Goal: Task Accomplishment & Management: Use online tool/utility

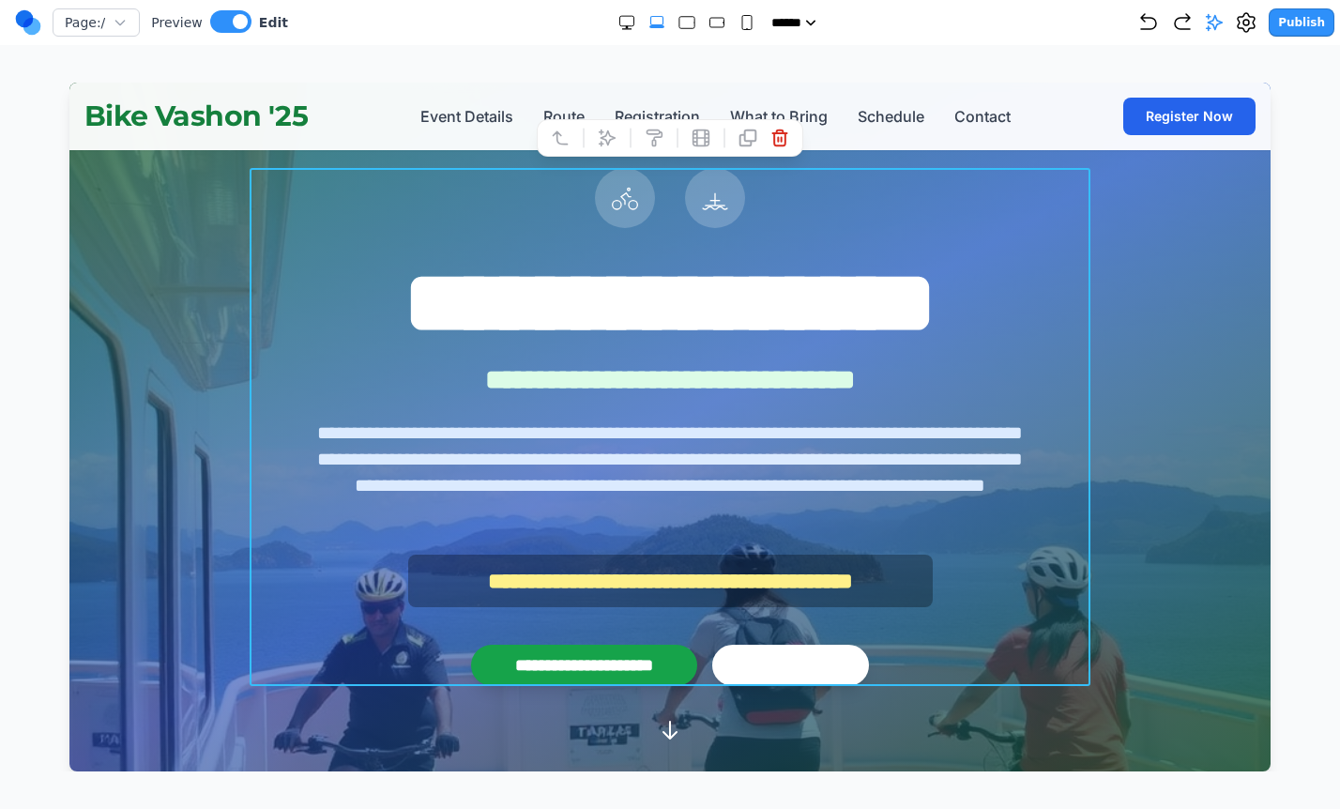
click at [31, 27] on circle at bounding box center [32, 27] width 18 height 18
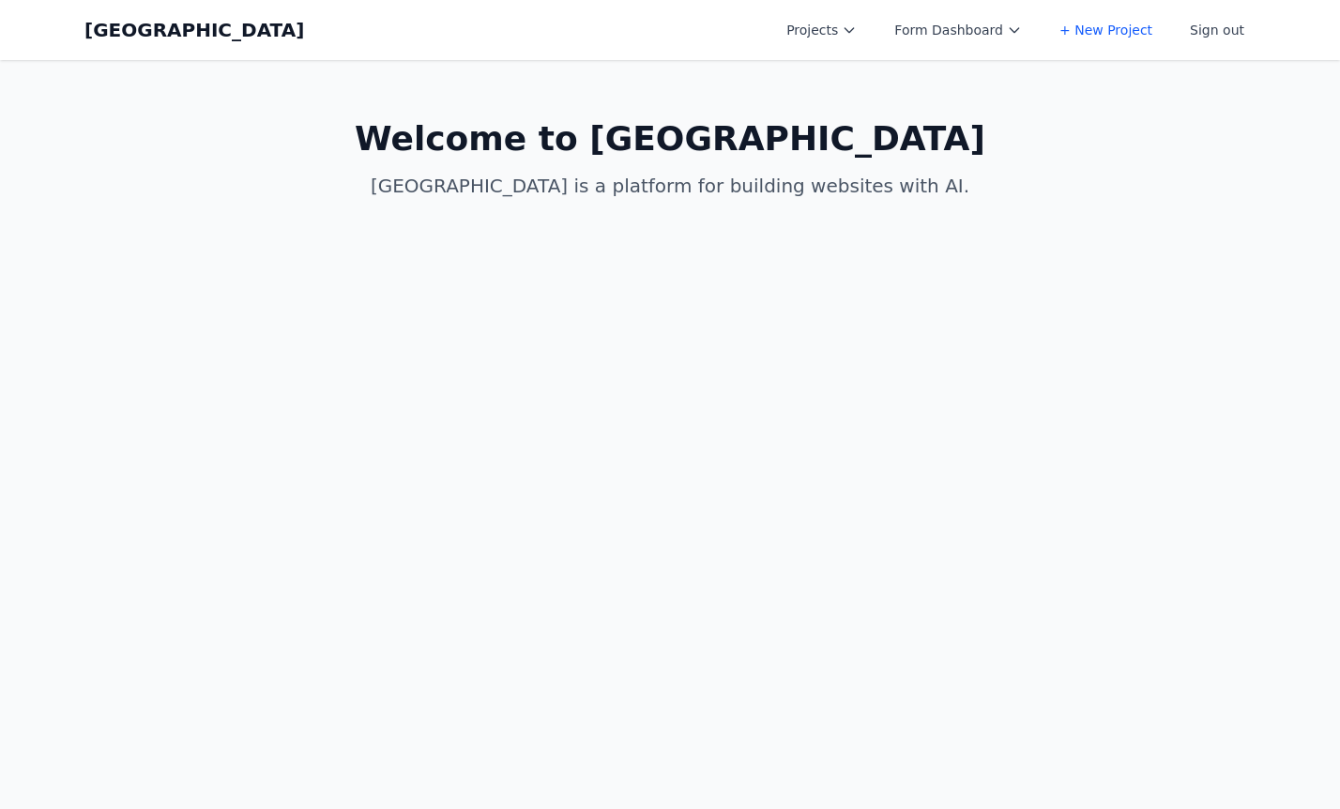
click at [1084, 26] on link "+ New Project" at bounding box center [1105, 30] width 115 height 34
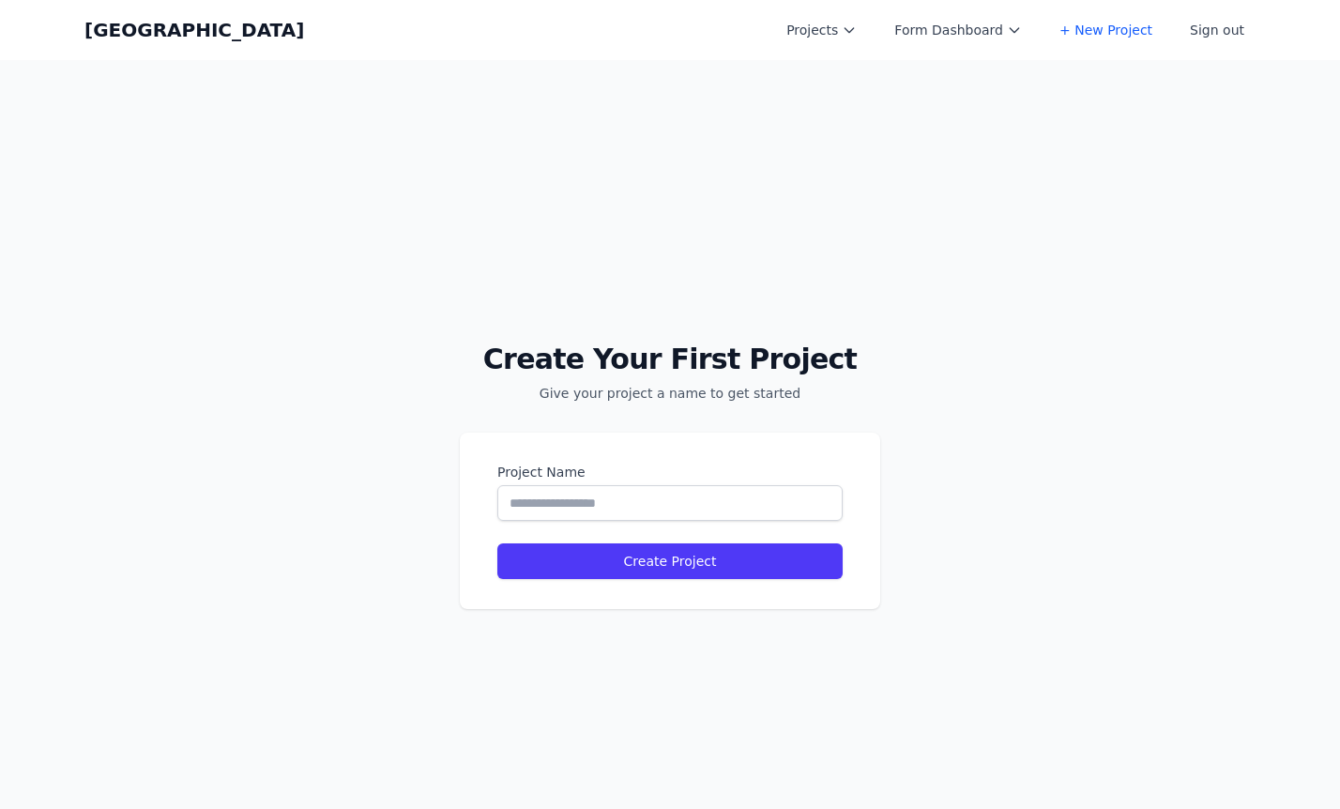
click at [856, 26] on icon at bounding box center [849, 30] width 15 height 15
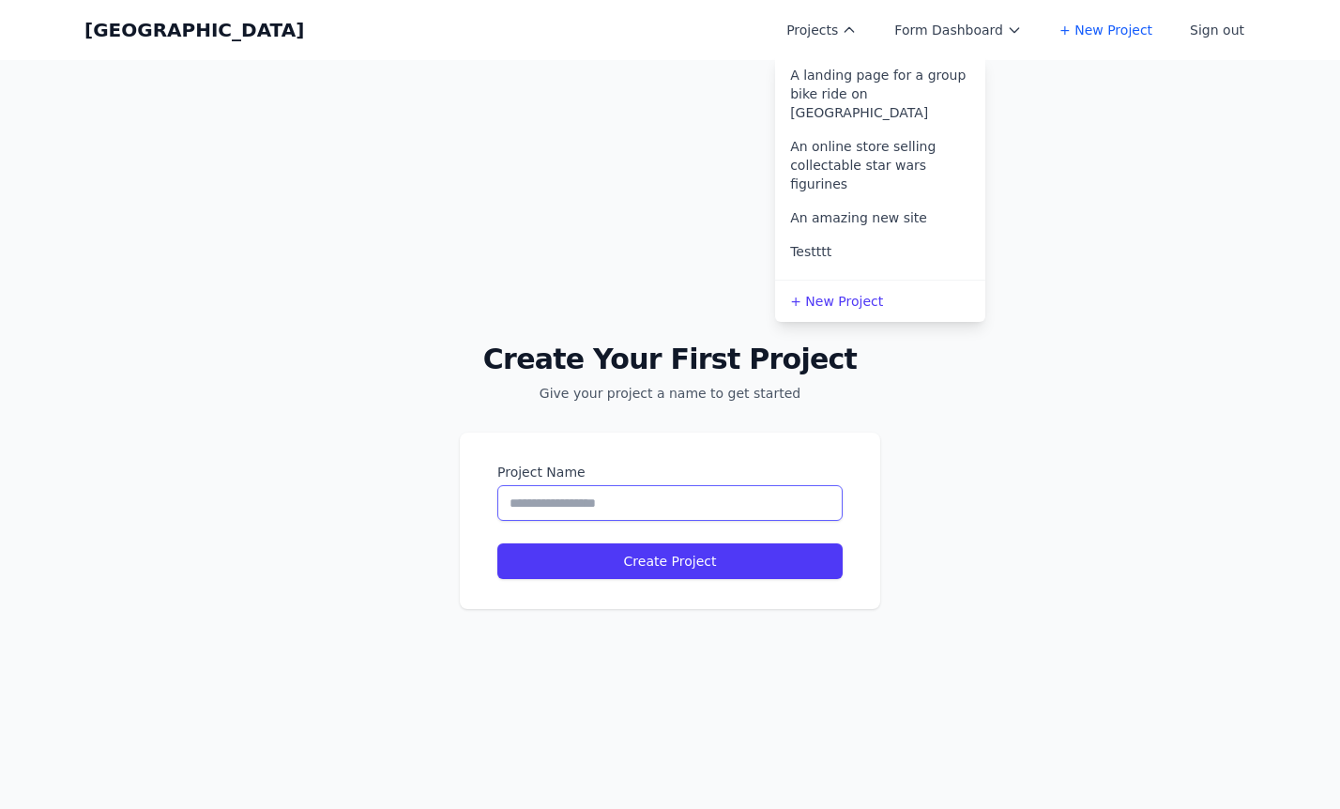
click at [650, 505] on input "Project Name" at bounding box center [669, 503] width 345 height 36
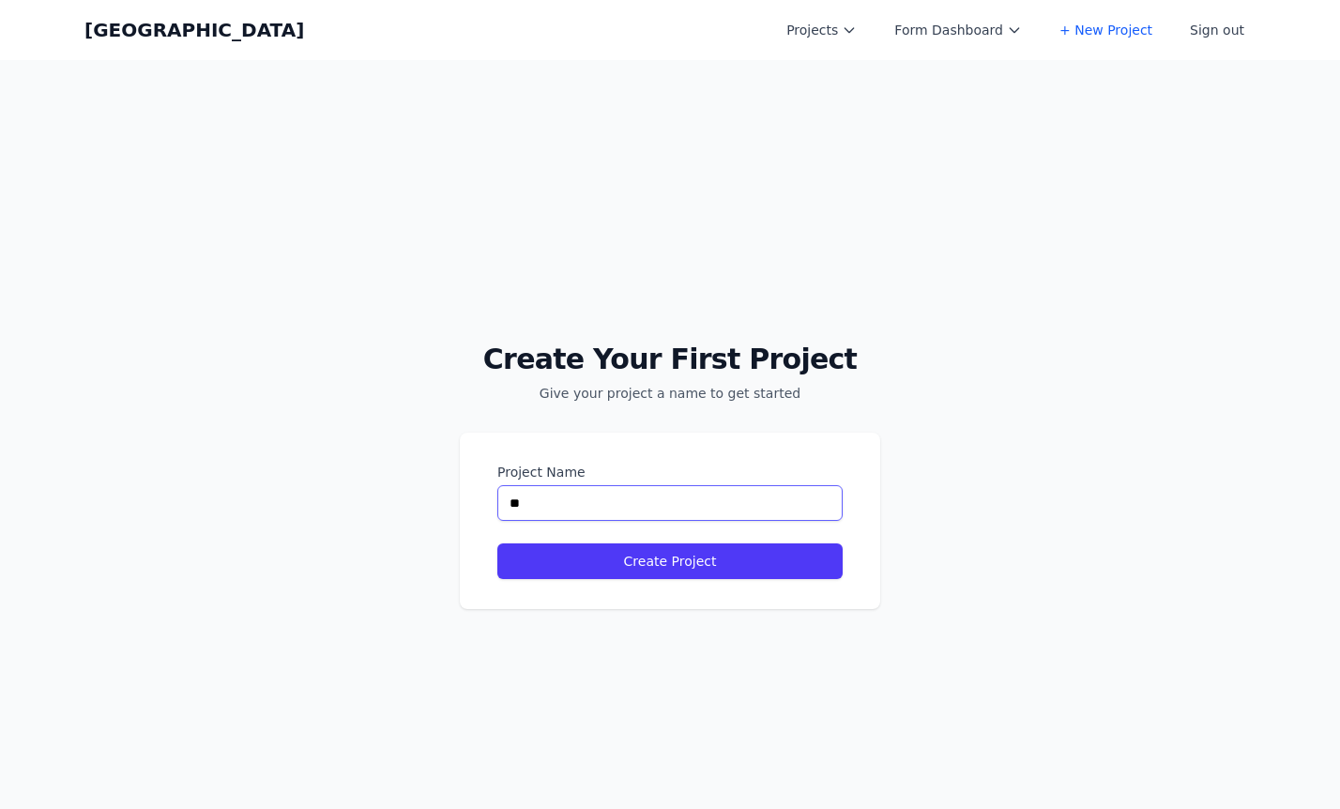
type input "*"
type input "**********"
click at [819, 564] on button "Create Project" at bounding box center [669, 561] width 345 height 36
select select "**"
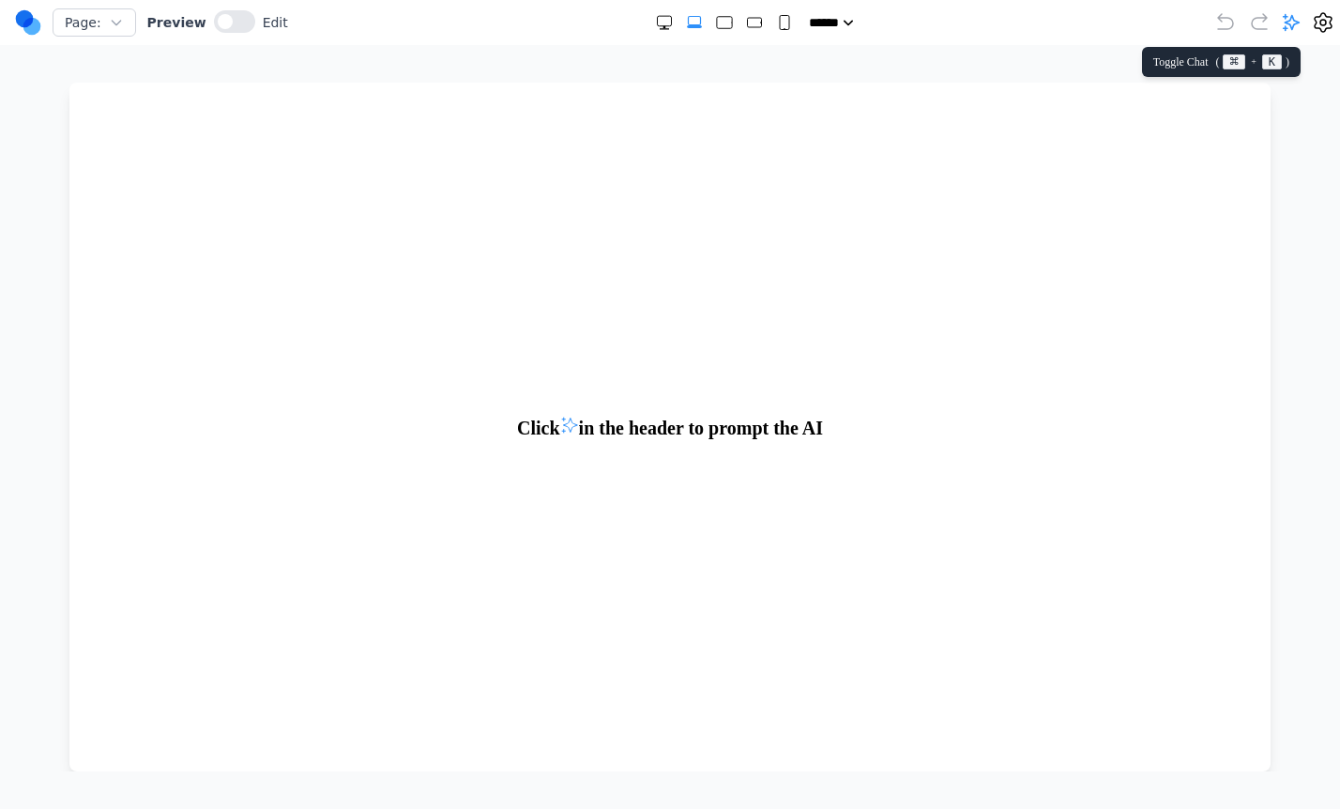
click at [1294, 23] on icon at bounding box center [1292, 23] width 16 height 16
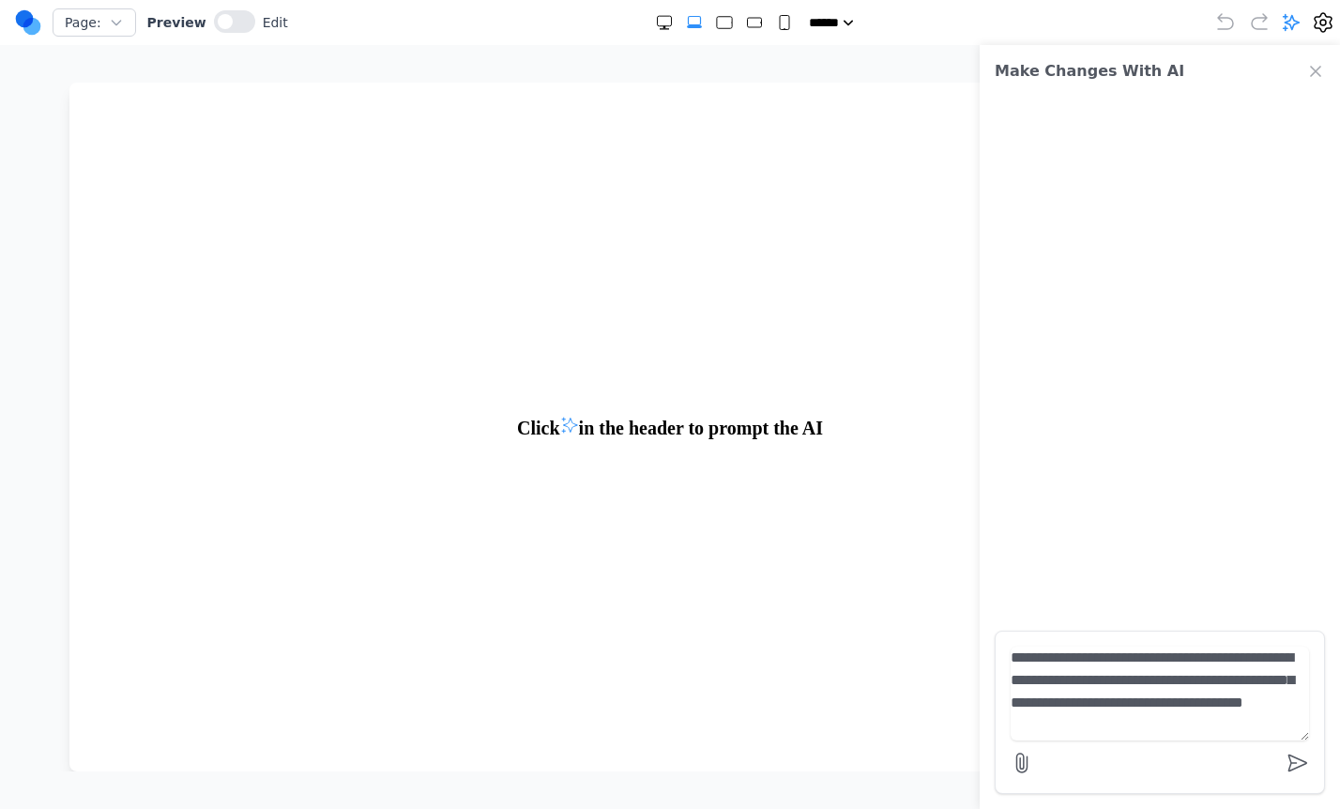
type textarea "**********"
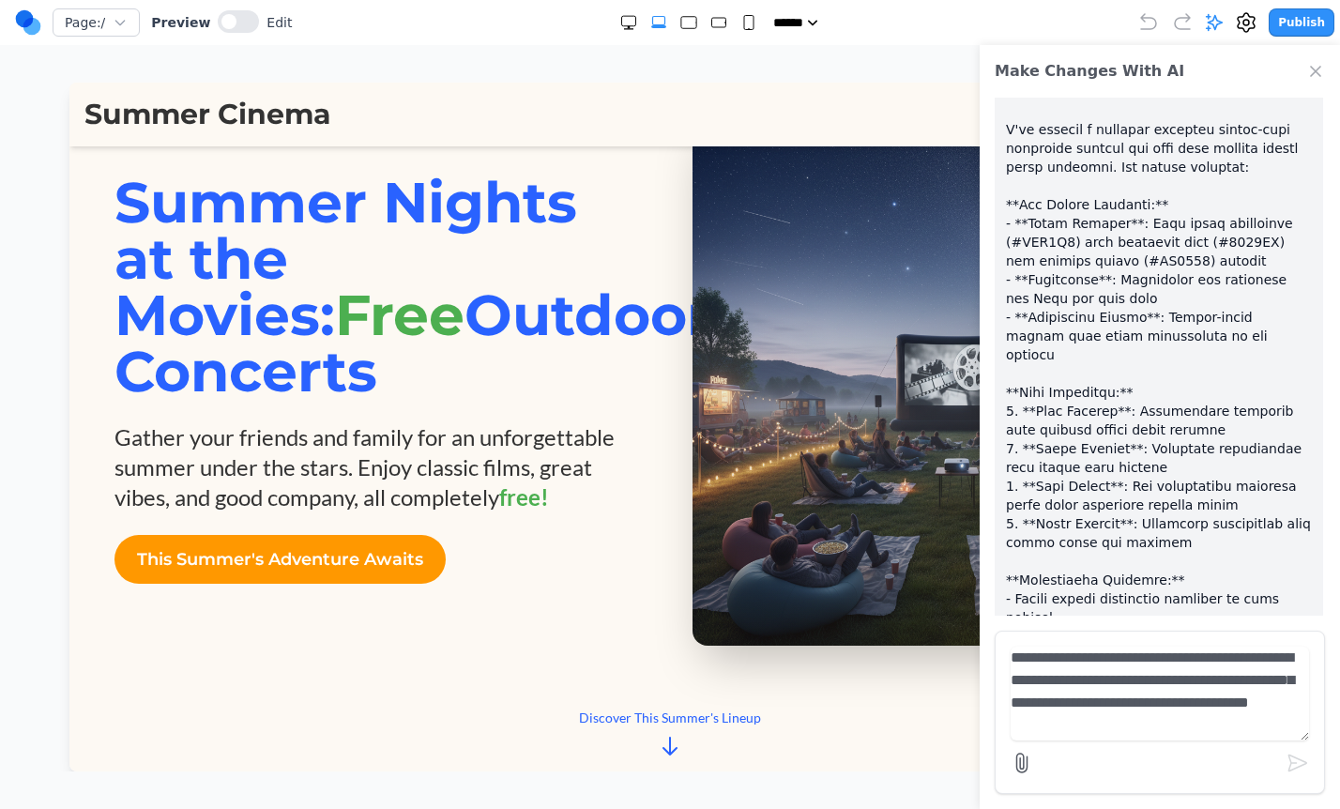
click at [1313, 70] on icon "Close Chat" at bounding box center [1316, 71] width 19 height 19
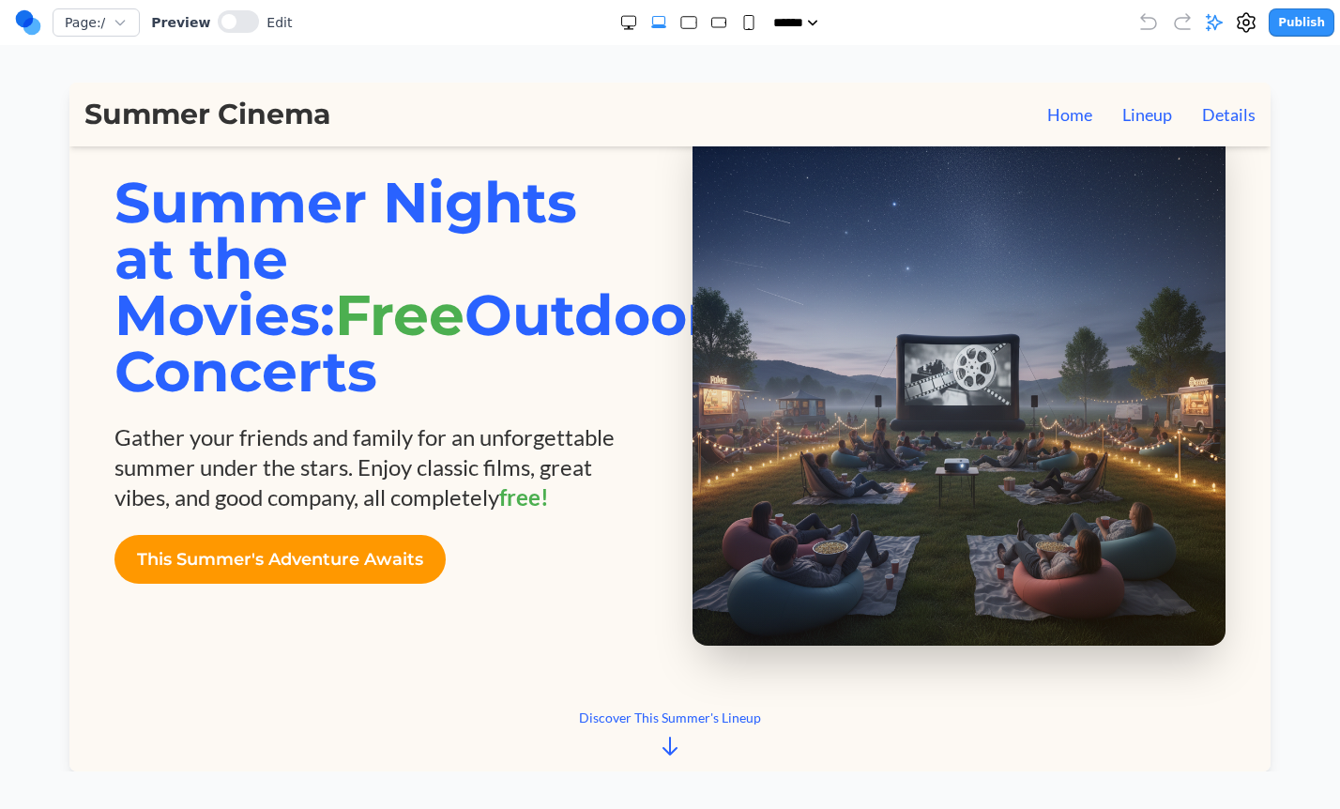
click at [712, 49] on div "**********" at bounding box center [670, 386] width 1340 height 772
click at [246, 556] on div "This Summer's Adventure Awaits" at bounding box center [280, 559] width 331 height 49
click at [283, 561] on div "This Summer's Adventure Awaits" at bounding box center [280, 559] width 331 height 49
click at [1216, 117] on button "Details" at bounding box center [1229, 114] width 54 height 26
click at [1151, 115] on button "Lineup" at bounding box center [1148, 114] width 50 height 26
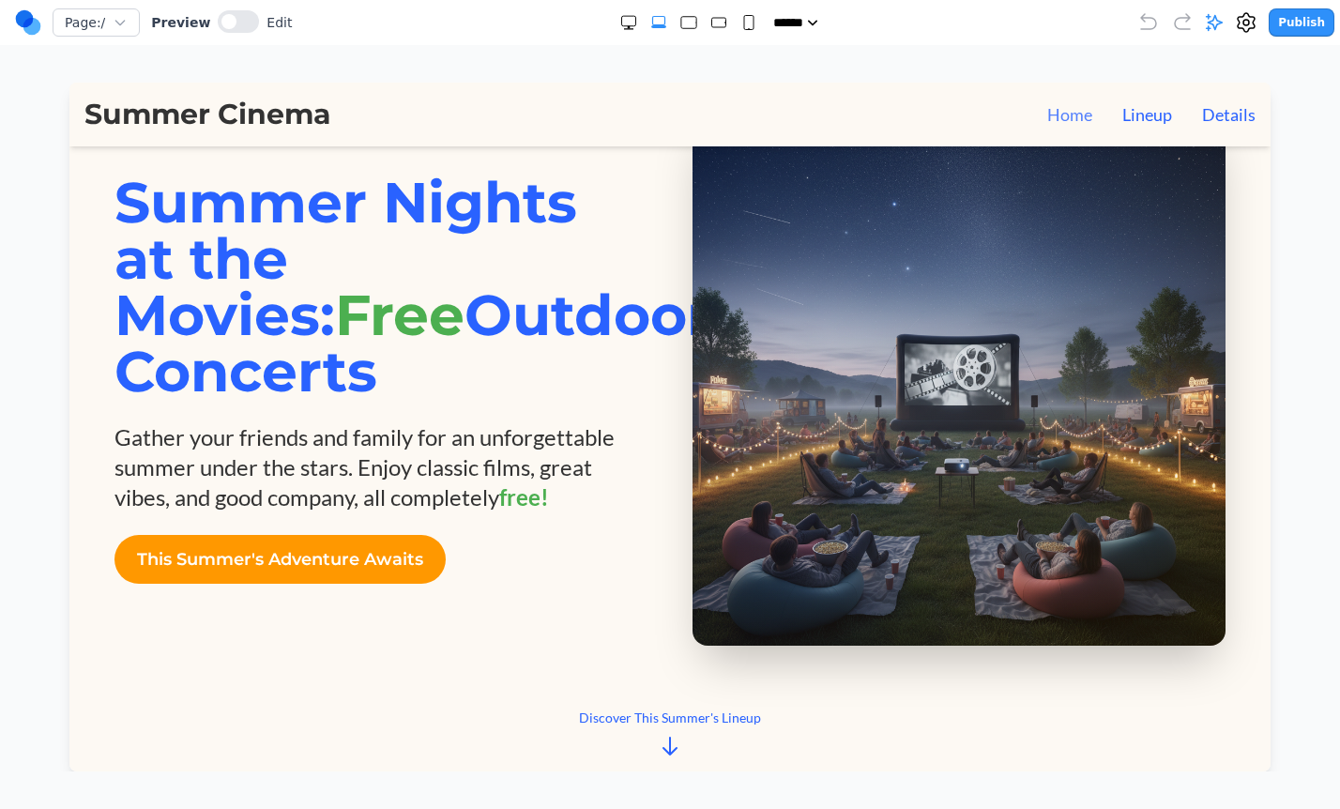
click at [1067, 114] on button "Home" at bounding box center [1070, 114] width 45 height 26
click at [740, 20] on icon "Small" at bounding box center [749, 22] width 19 height 19
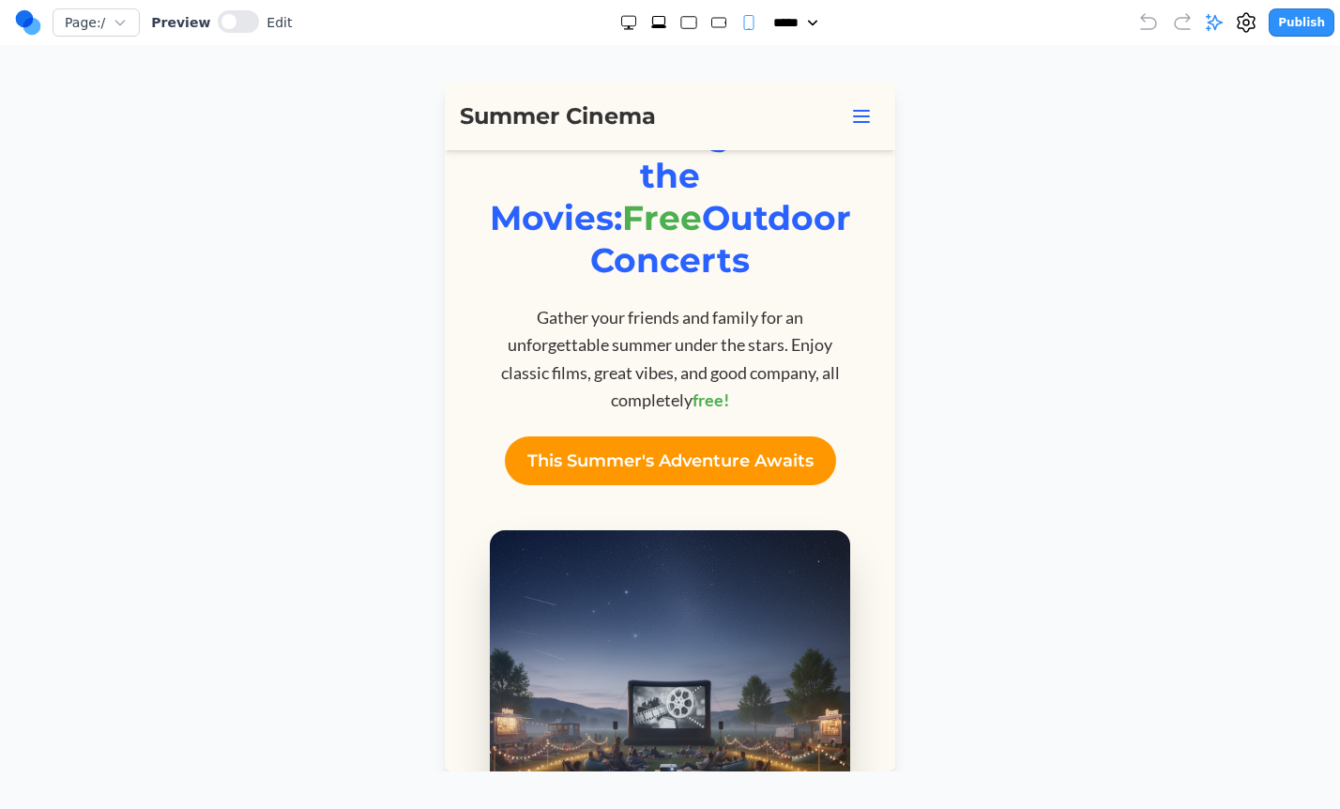
click at [863, 112] on icon at bounding box center [861, 116] width 23 height 23
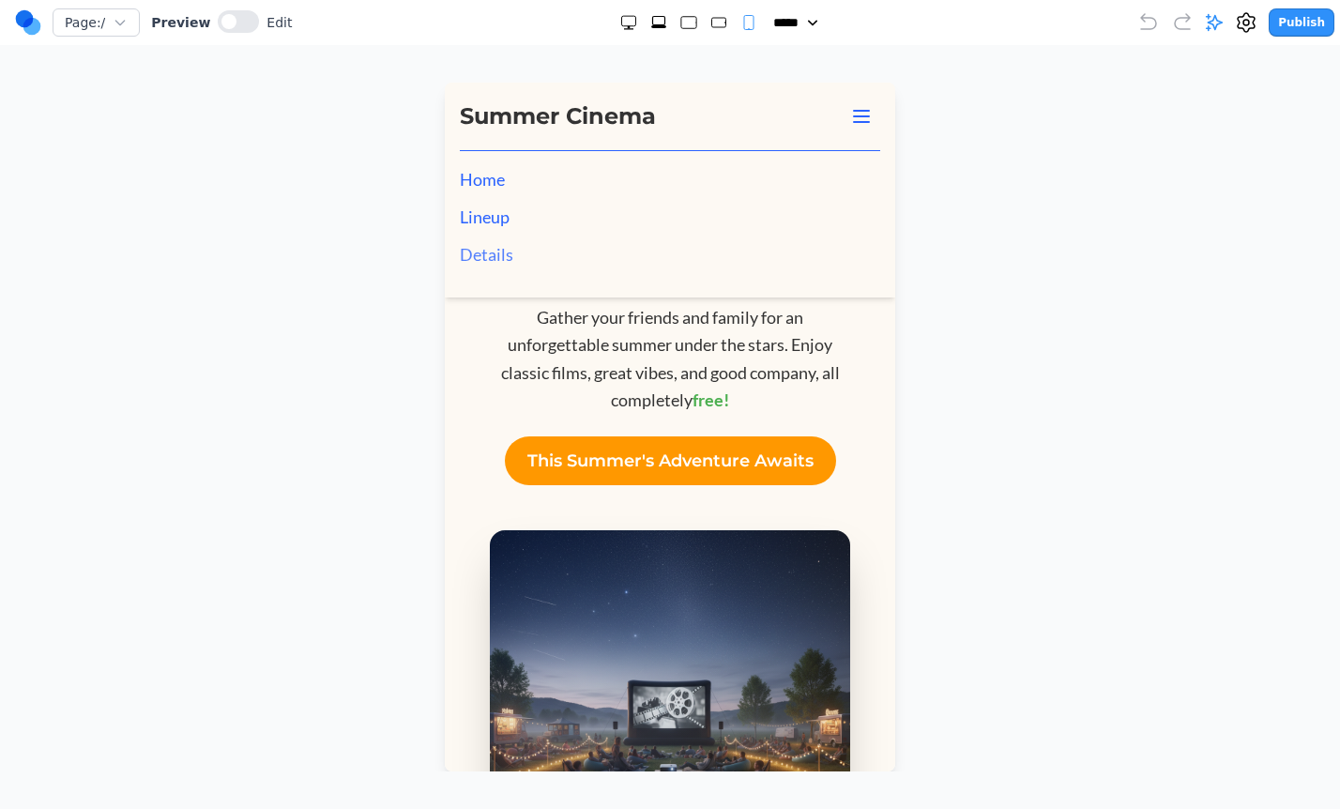
click at [475, 258] on button "Details" at bounding box center [670, 254] width 421 height 26
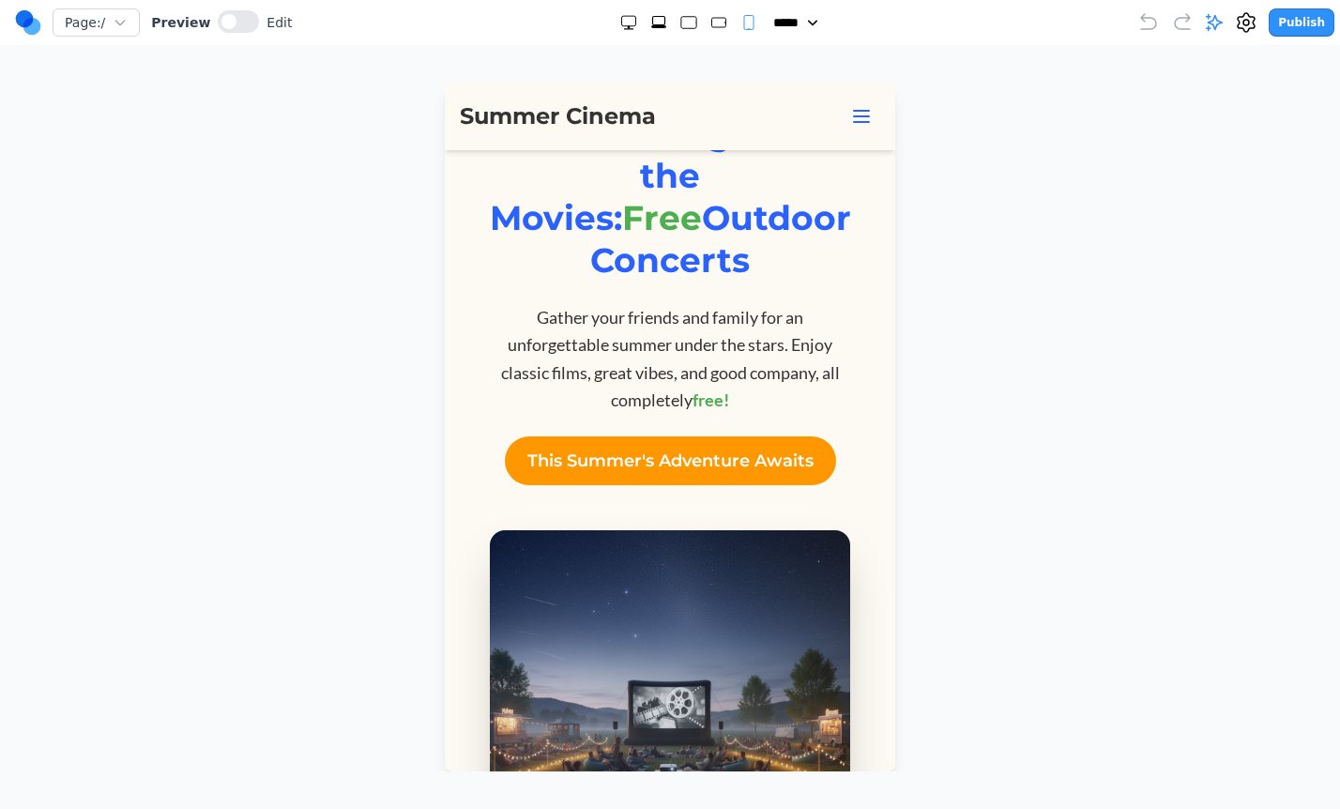
click at [862, 112] on icon at bounding box center [861, 116] width 23 height 23
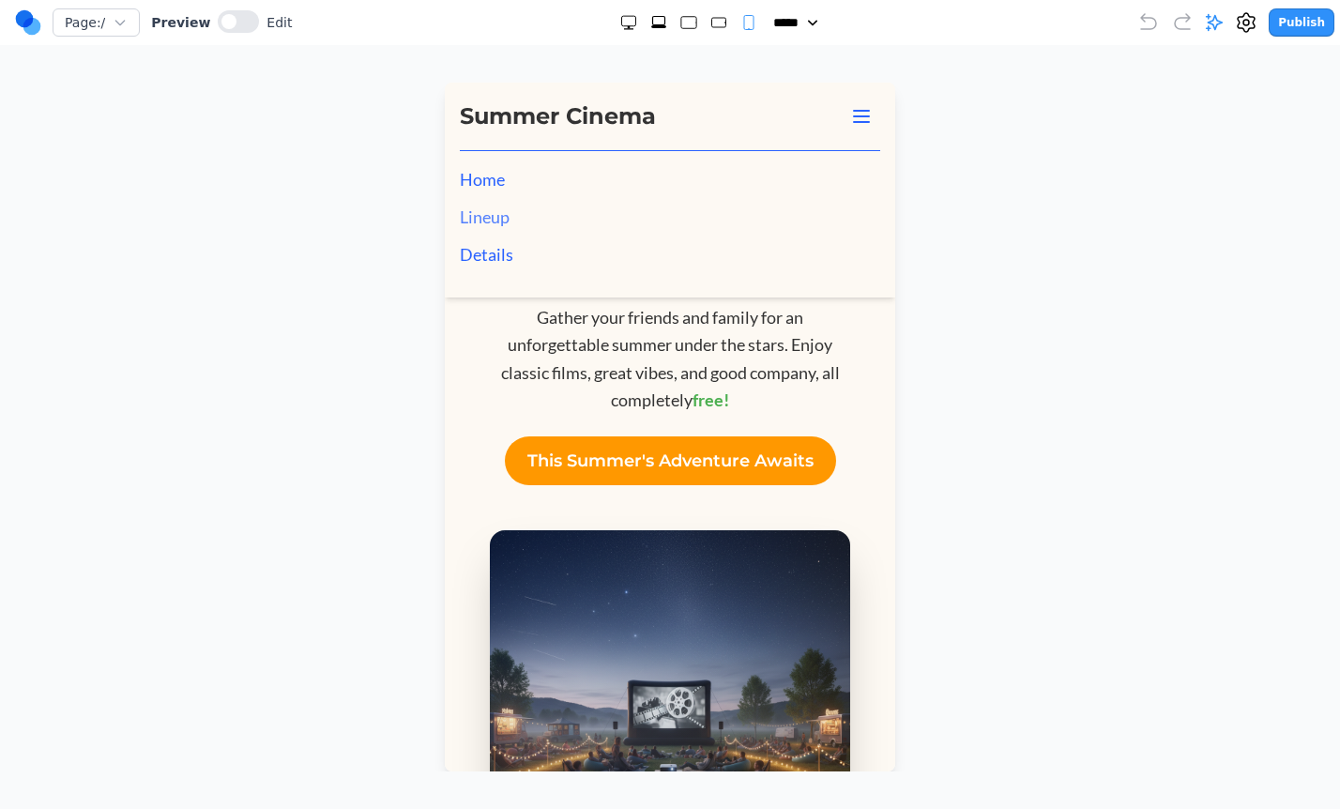
click at [475, 218] on button "Lineup" at bounding box center [670, 217] width 421 height 26
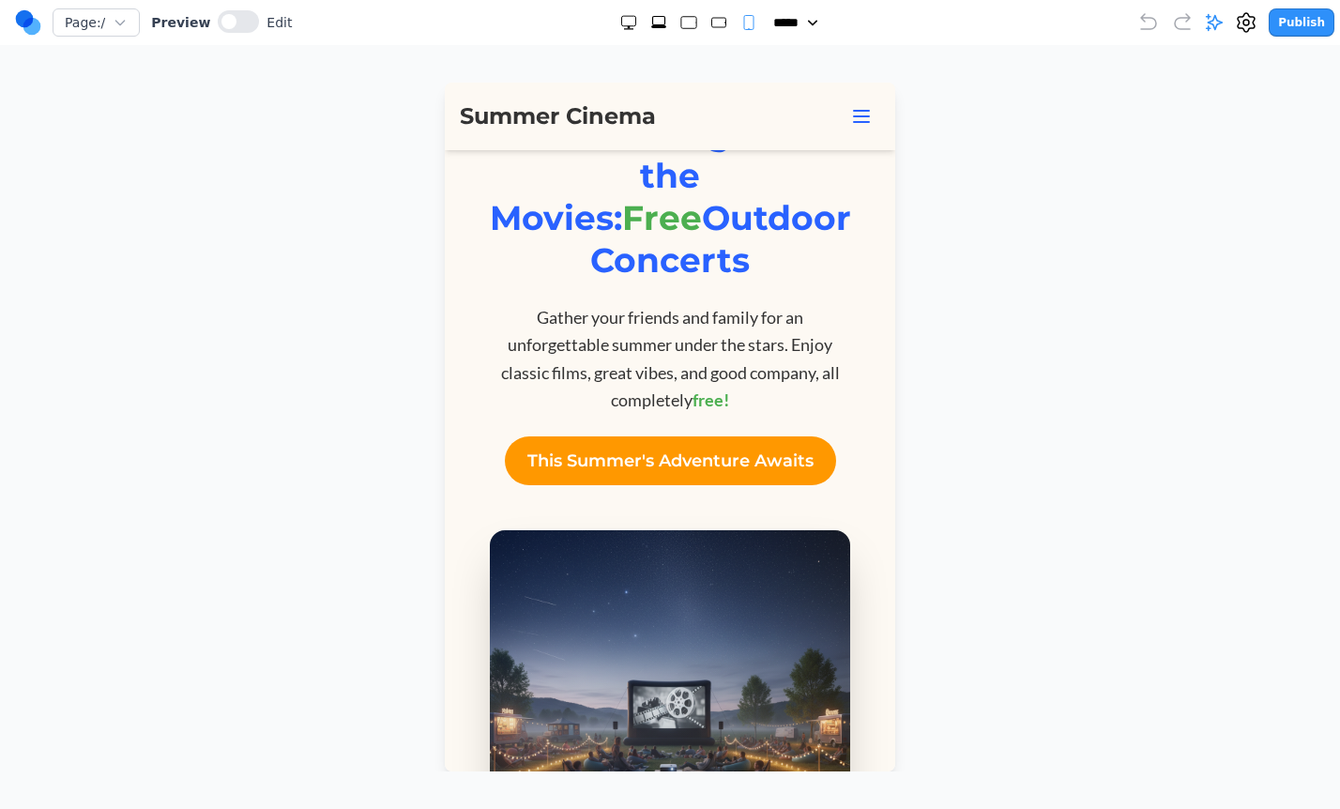
click at [681, 25] on rect "Large" at bounding box center [688, 23] width 15 height 12
select select "**"
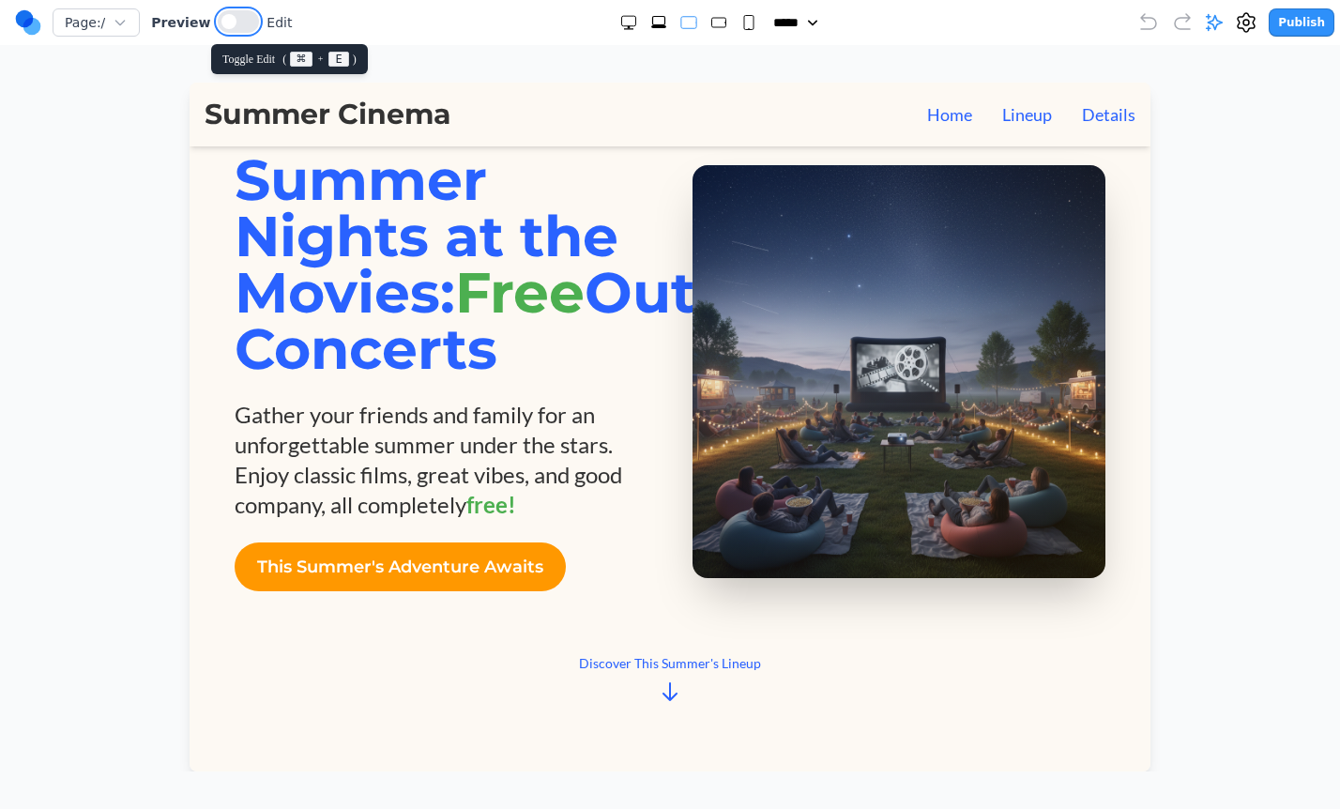
click at [243, 17] on button at bounding box center [238, 21] width 41 height 23
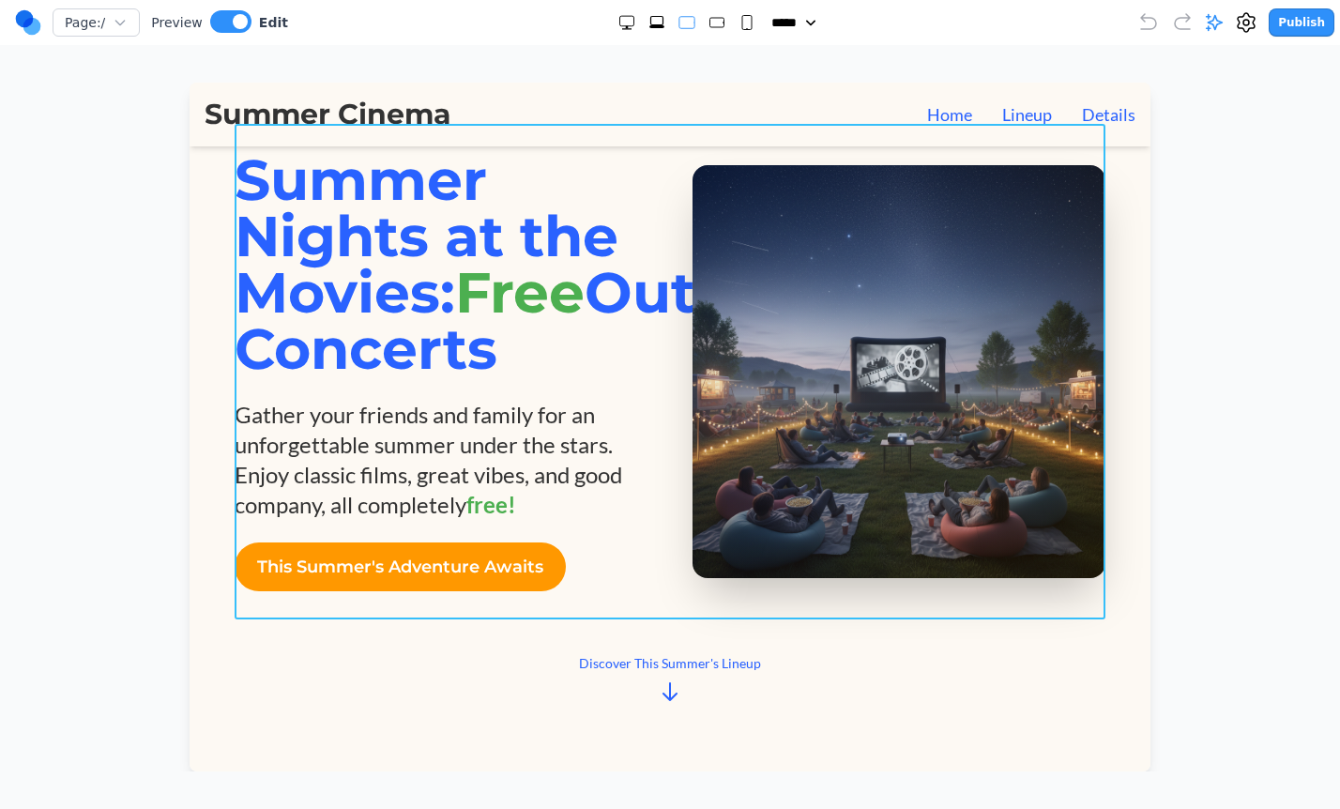
click at [665, 444] on div "Summer Nights at the Movies: Free Outdoor Concerts Gather your friends and fami…" at bounding box center [670, 371] width 871 height 439
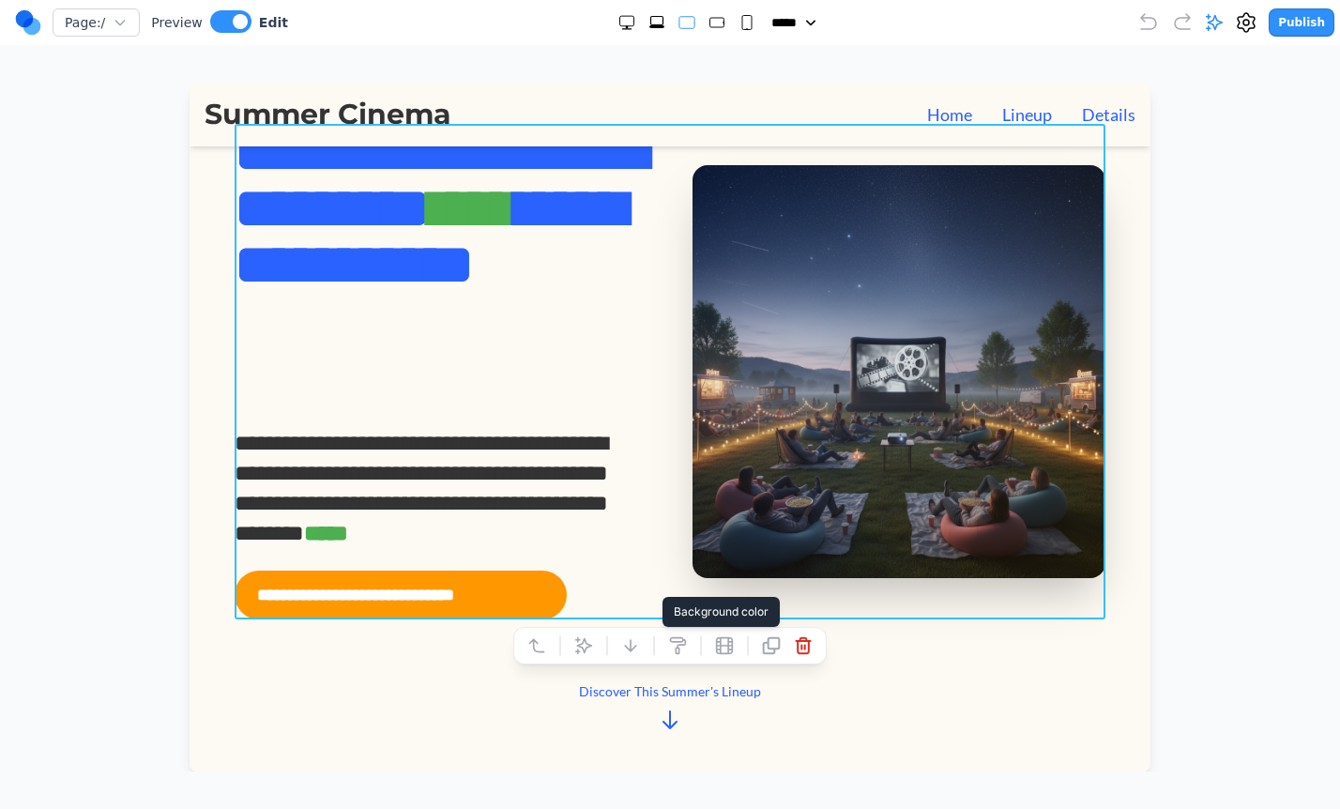
click at [681, 652] on icon at bounding box center [677, 645] width 19 height 19
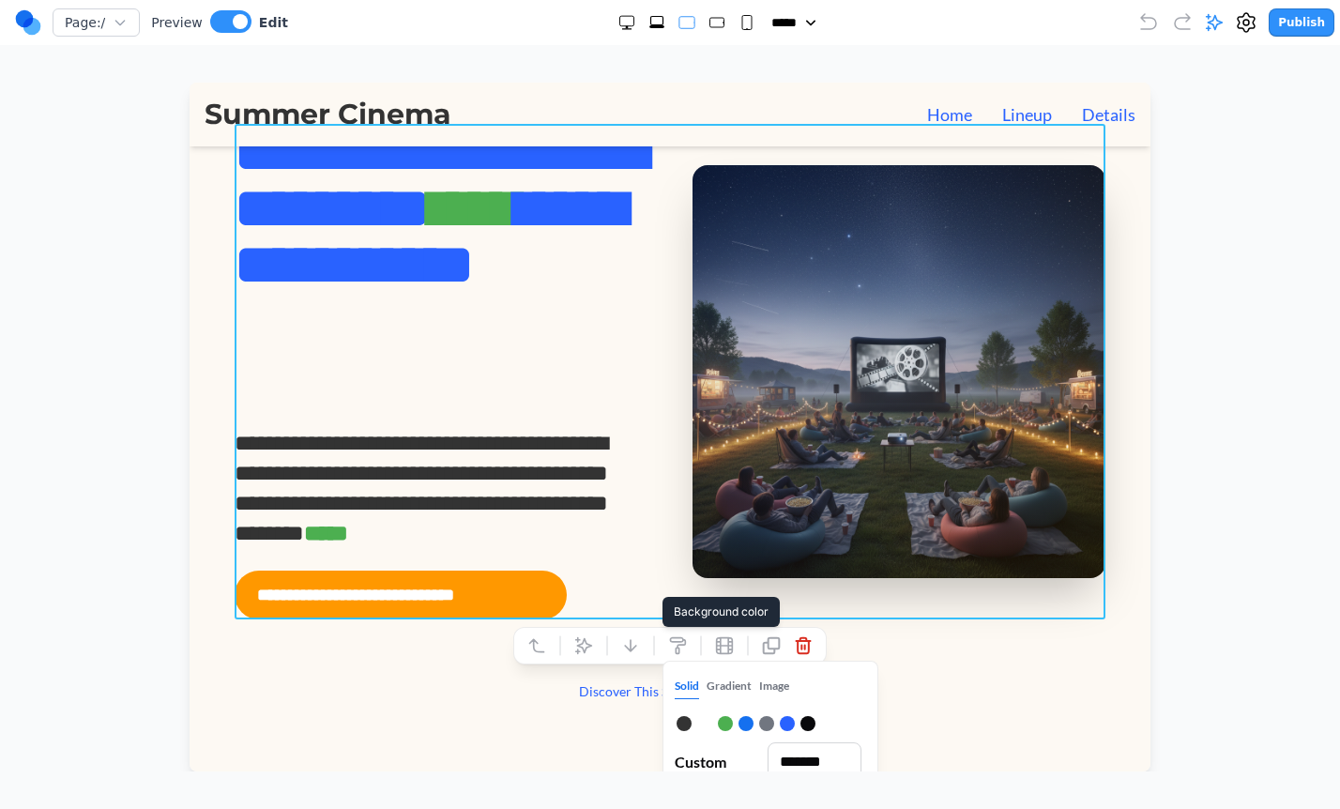
click at [708, 722] on div at bounding box center [704, 723] width 15 height 15
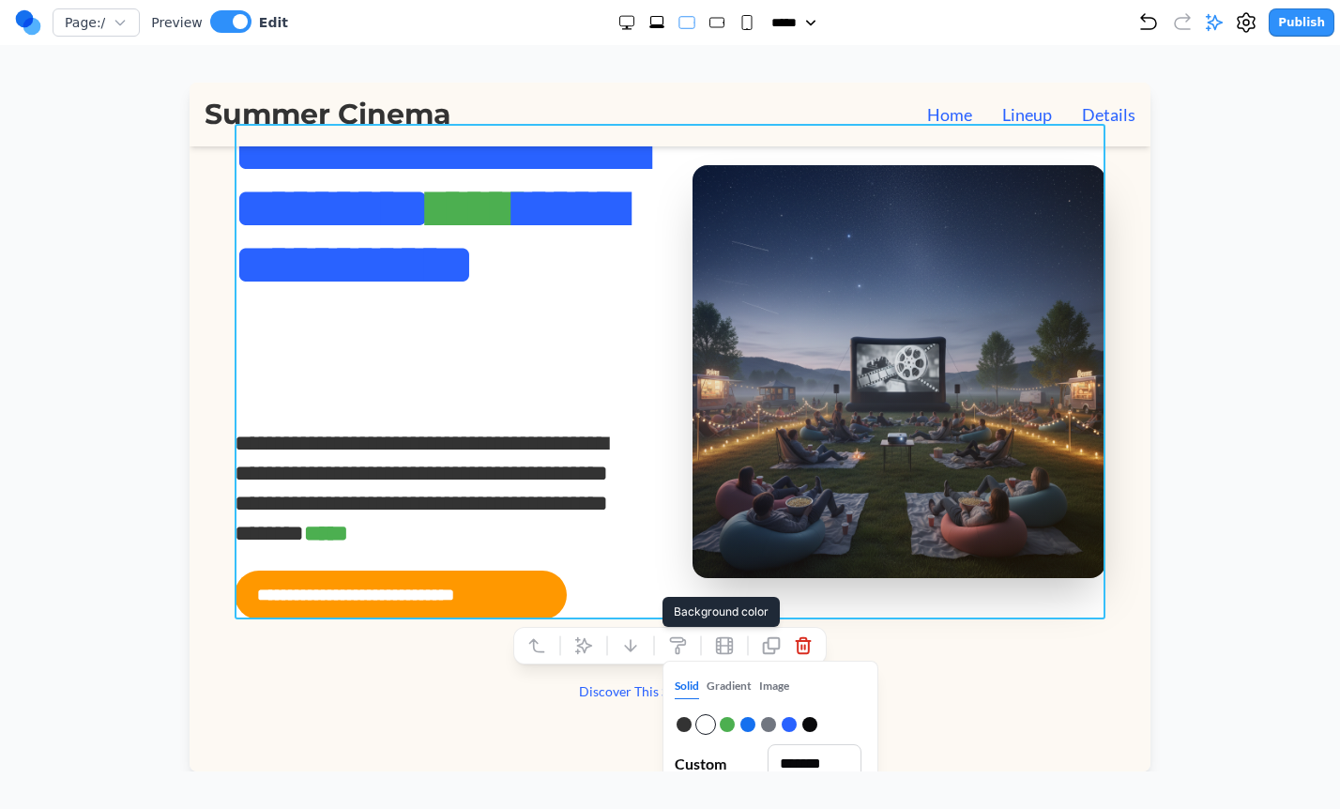
click at [787, 722] on div at bounding box center [789, 724] width 15 height 15
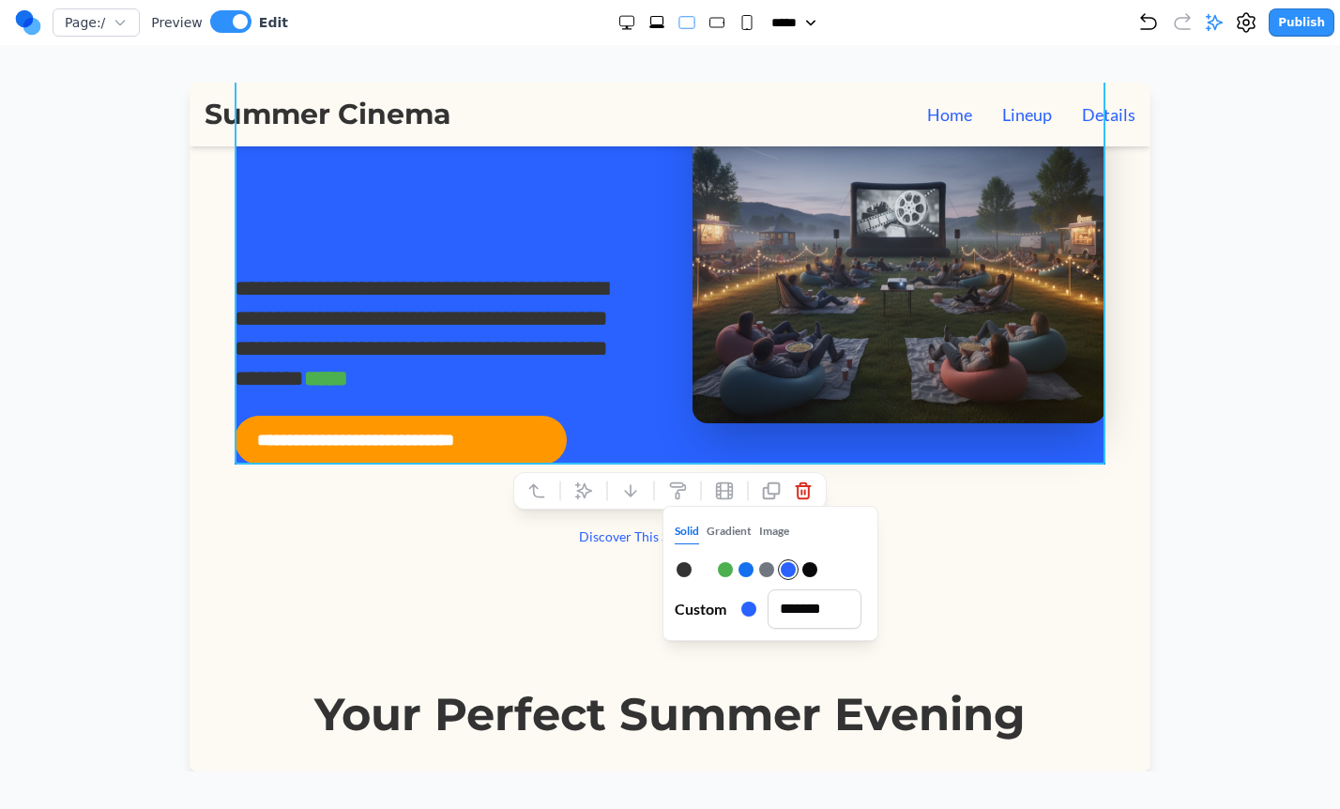
scroll to position [172, 0]
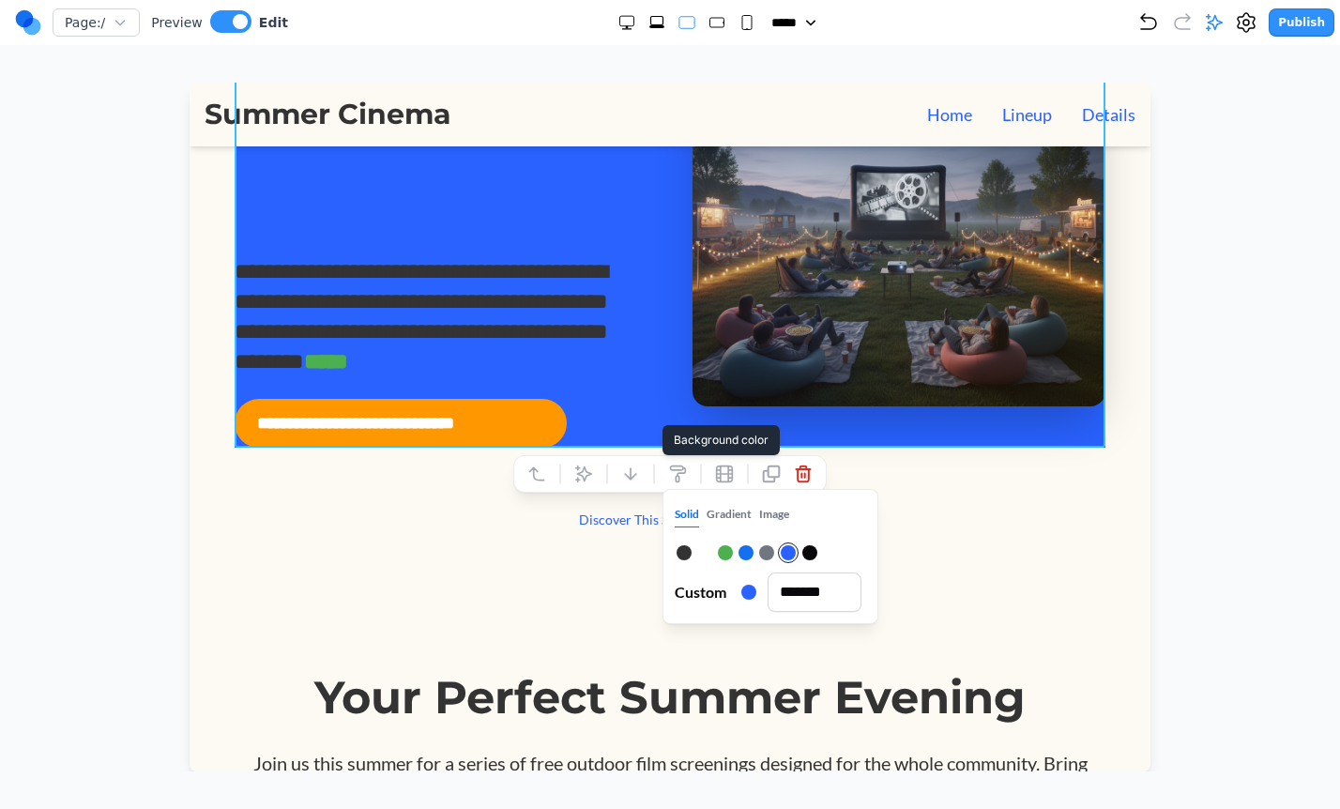
click at [813, 550] on div at bounding box center [810, 552] width 15 height 15
type input "*******"
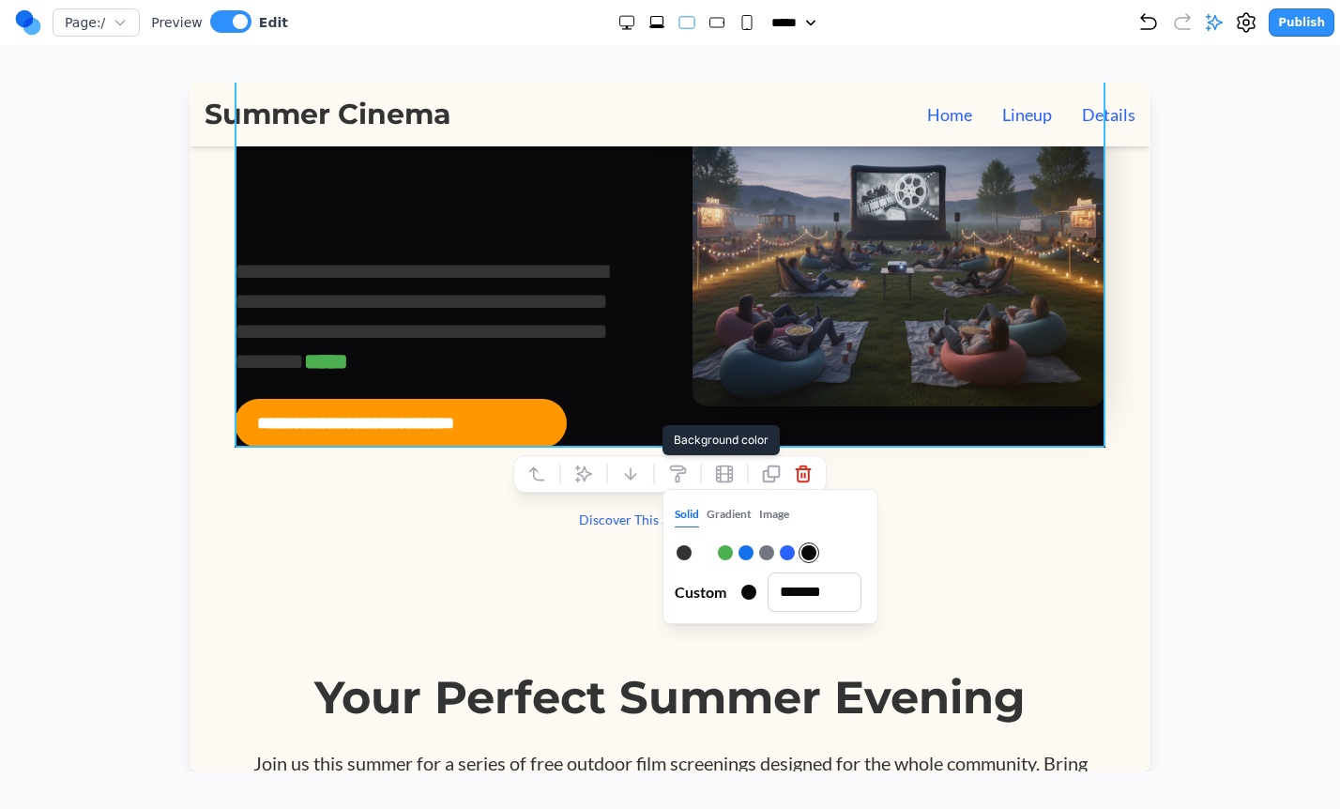
click at [730, 518] on button "Gradient" at bounding box center [729, 514] width 45 height 24
click at [858, 561] on button "+" at bounding box center [862, 560] width 8 height 23
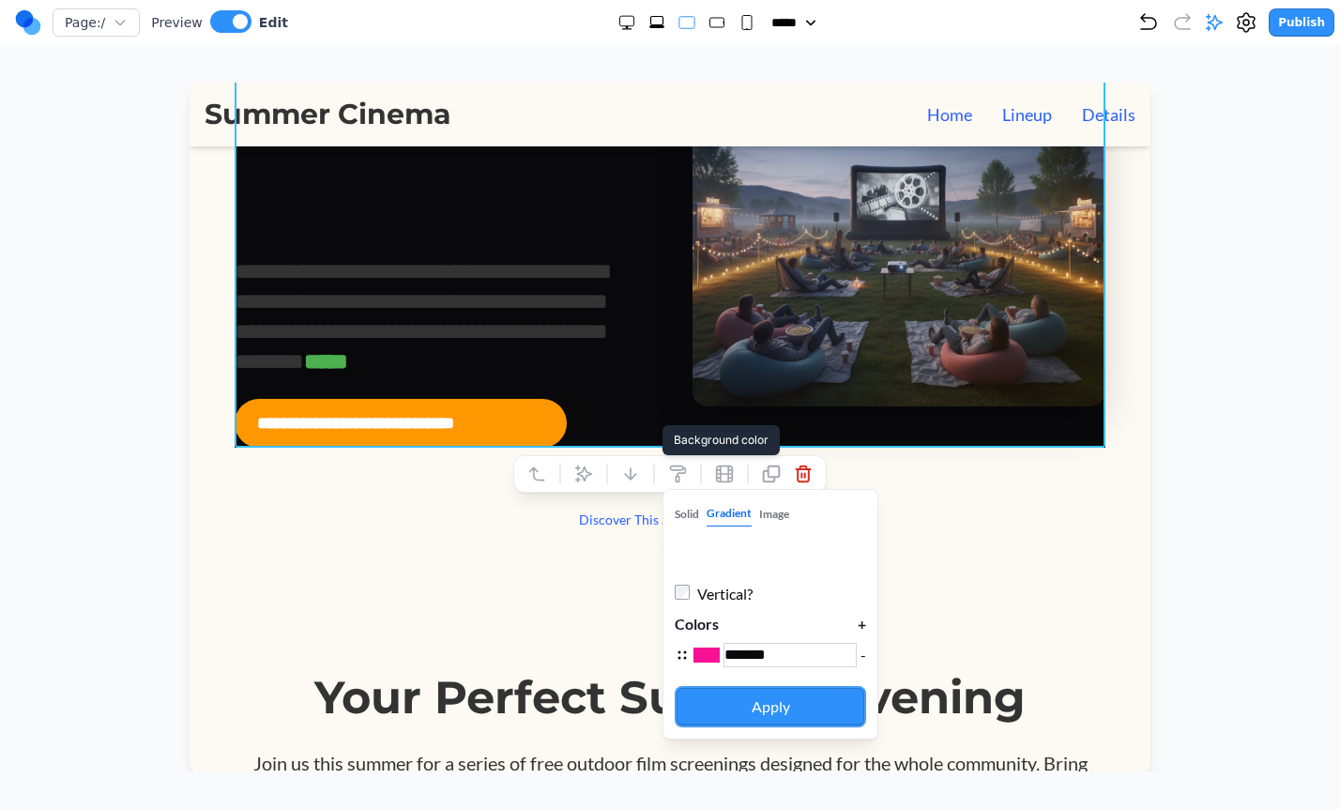
click at [745, 706] on button "Apply" at bounding box center [770, 706] width 191 height 41
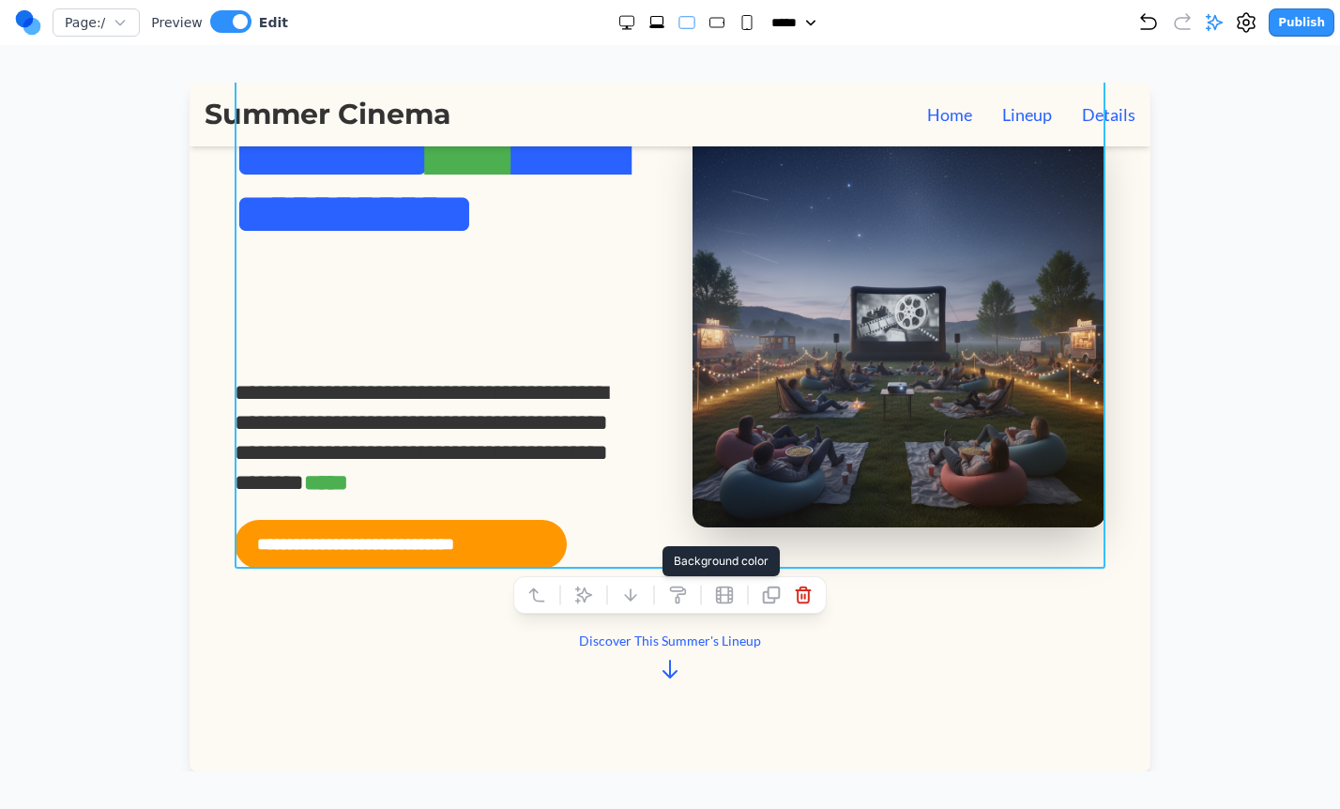
scroll to position [0, 0]
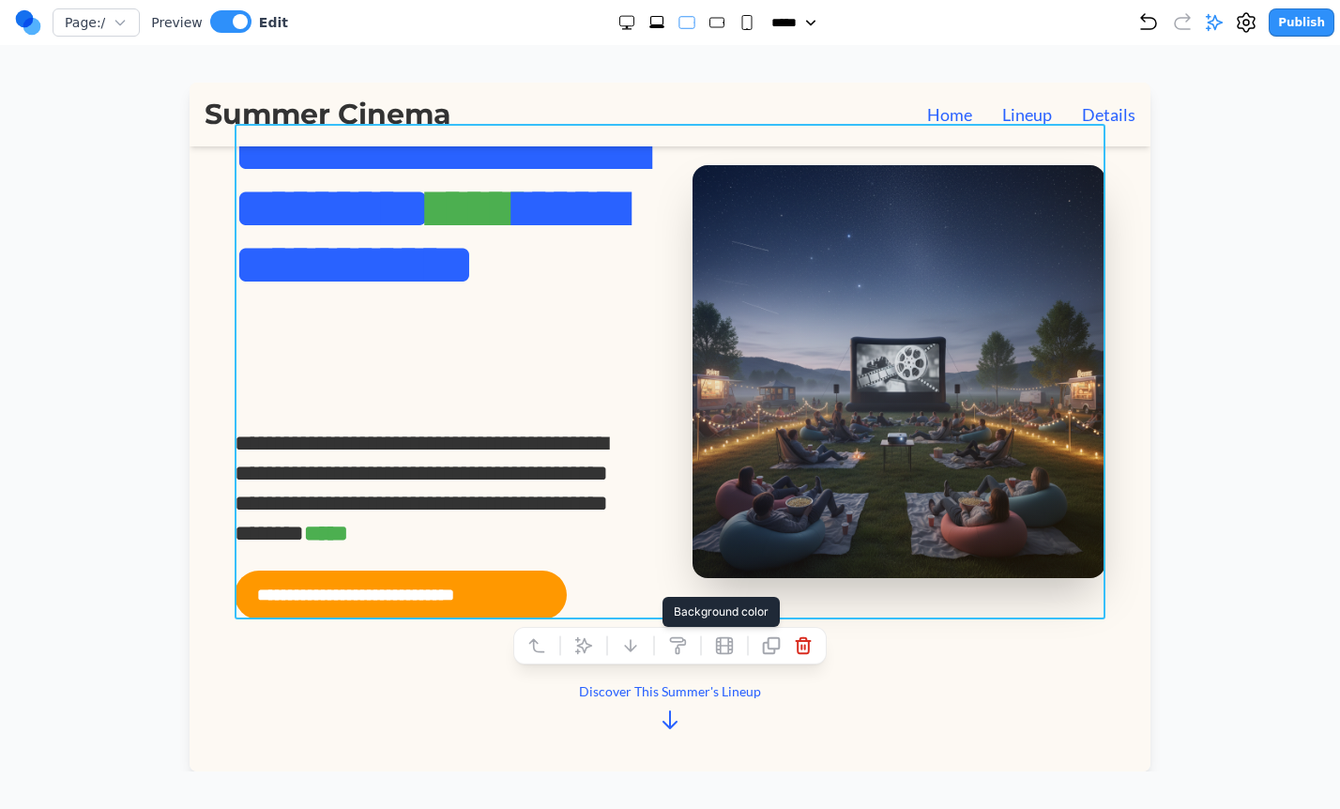
click at [682, 646] on icon at bounding box center [677, 645] width 19 height 19
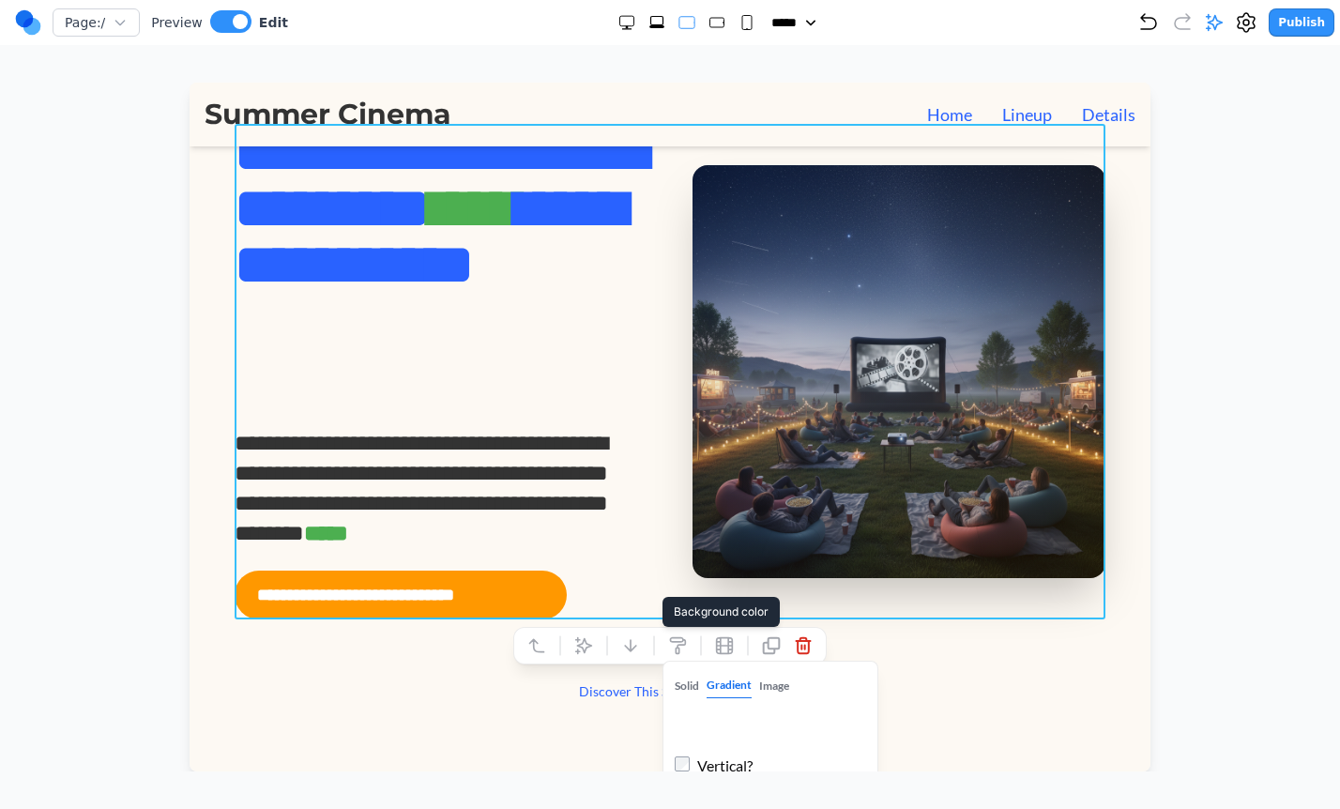
click at [688, 687] on button "Solid" at bounding box center [687, 686] width 24 height 24
click at [703, 723] on div at bounding box center [704, 723] width 15 height 15
type input "*******"
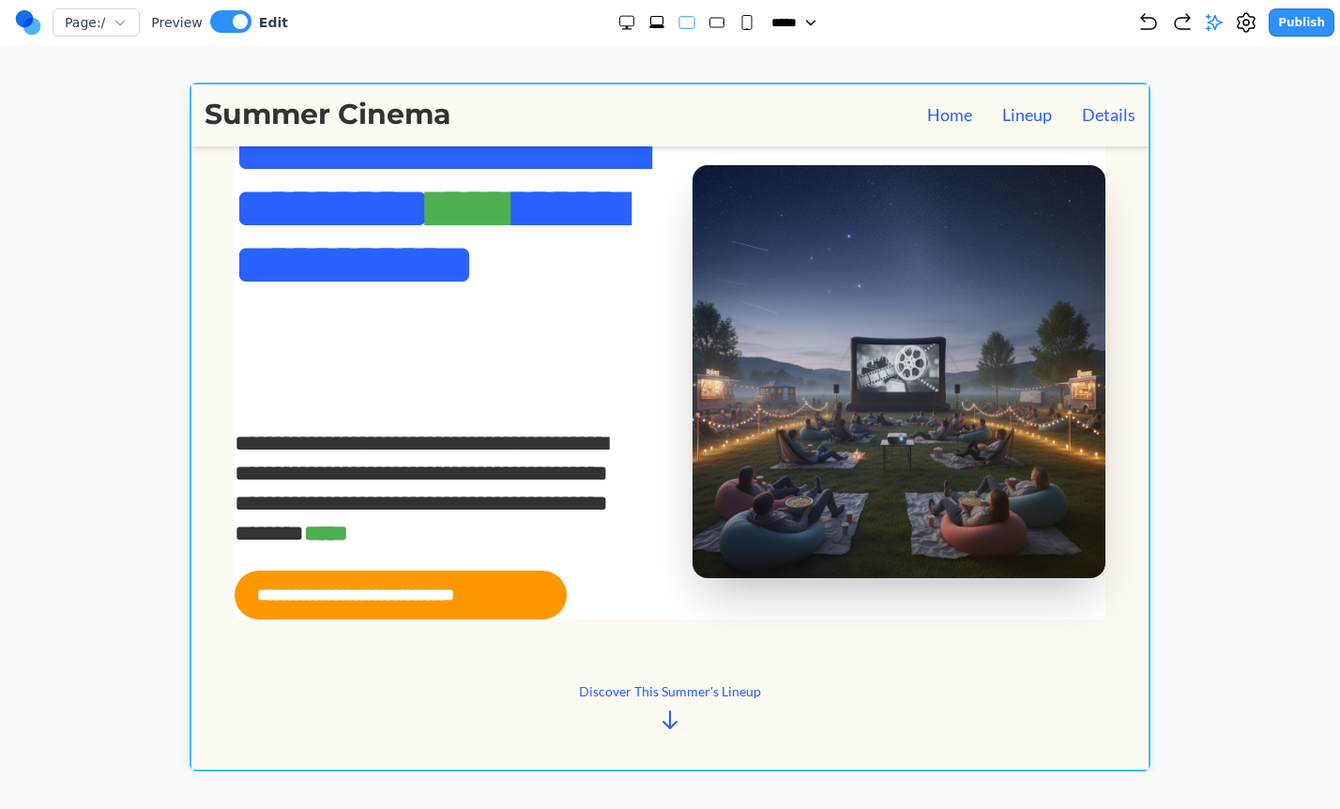
click at [194, 660] on section "**********" at bounding box center [670, 427] width 961 height 689
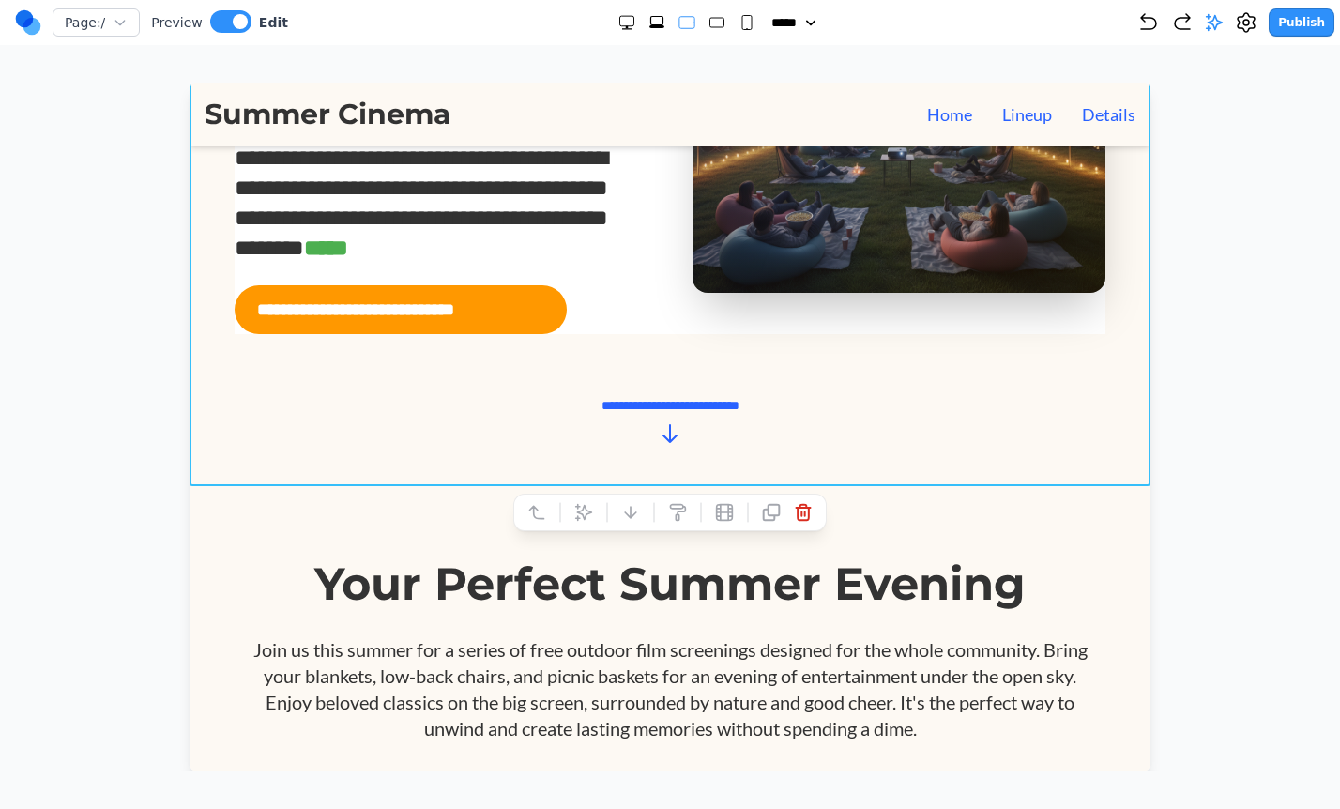
scroll to position [289, 0]
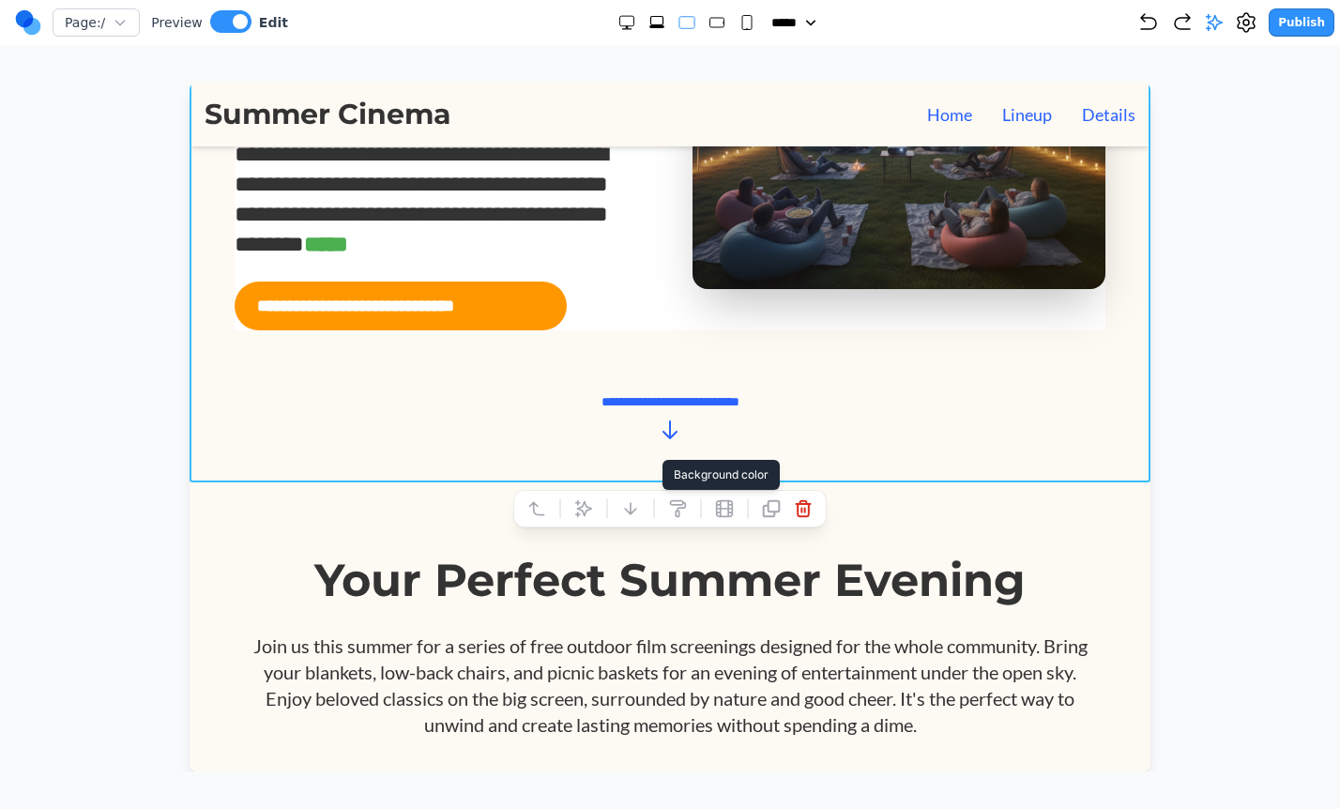
click at [675, 508] on icon at bounding box center [677, 508] width 19 height 19
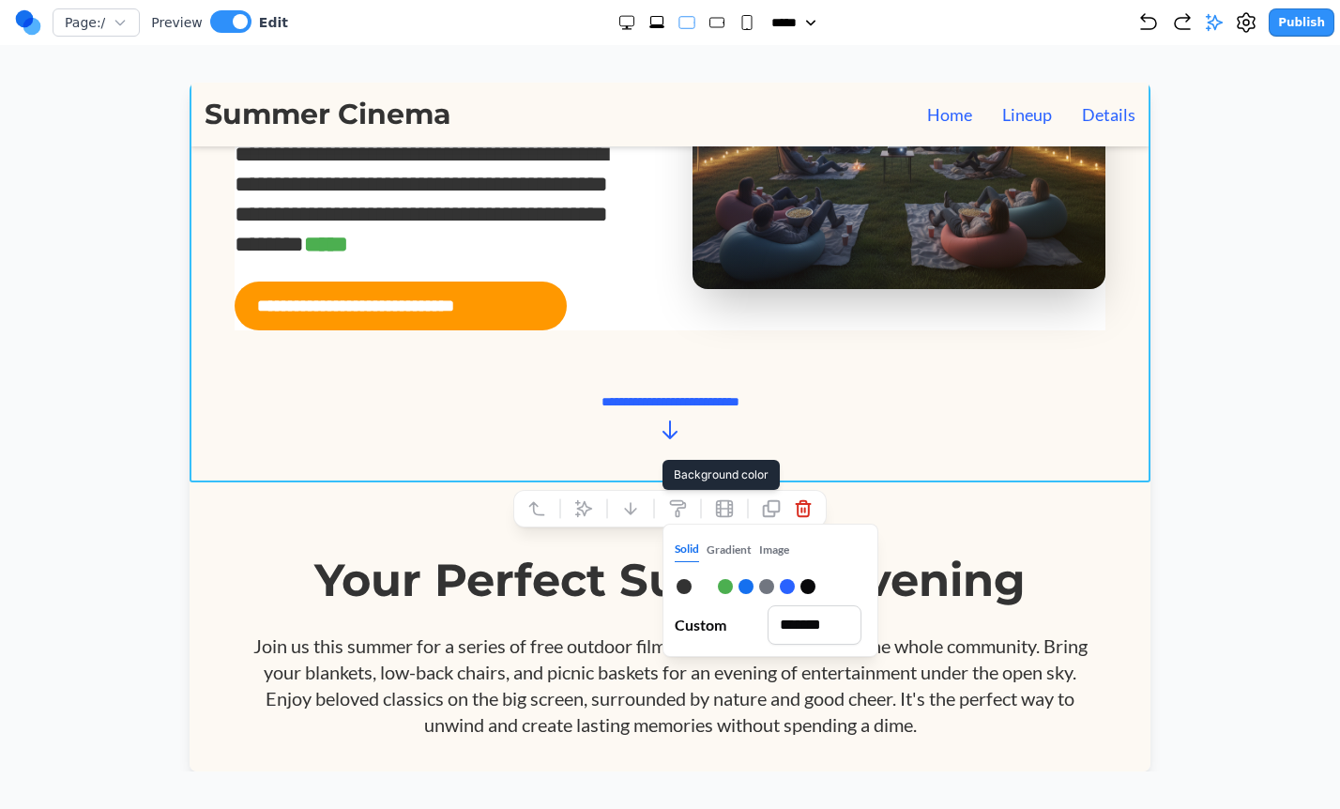
click at [774, 548] on button "Image" at bounding box center [774, 550] width 30 height 24
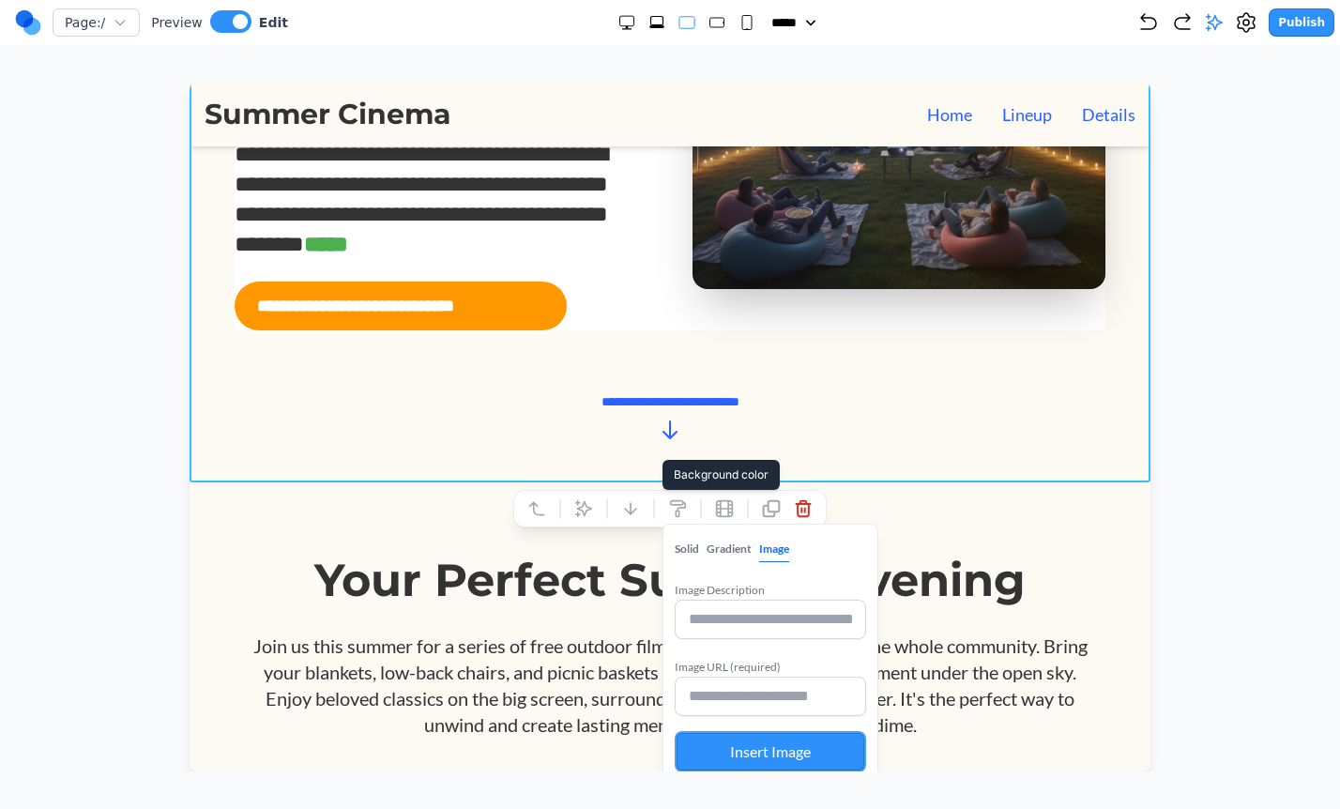
click at [727, 555] on button "Gradient" at bounding box center [729, 549] width 45 height 24
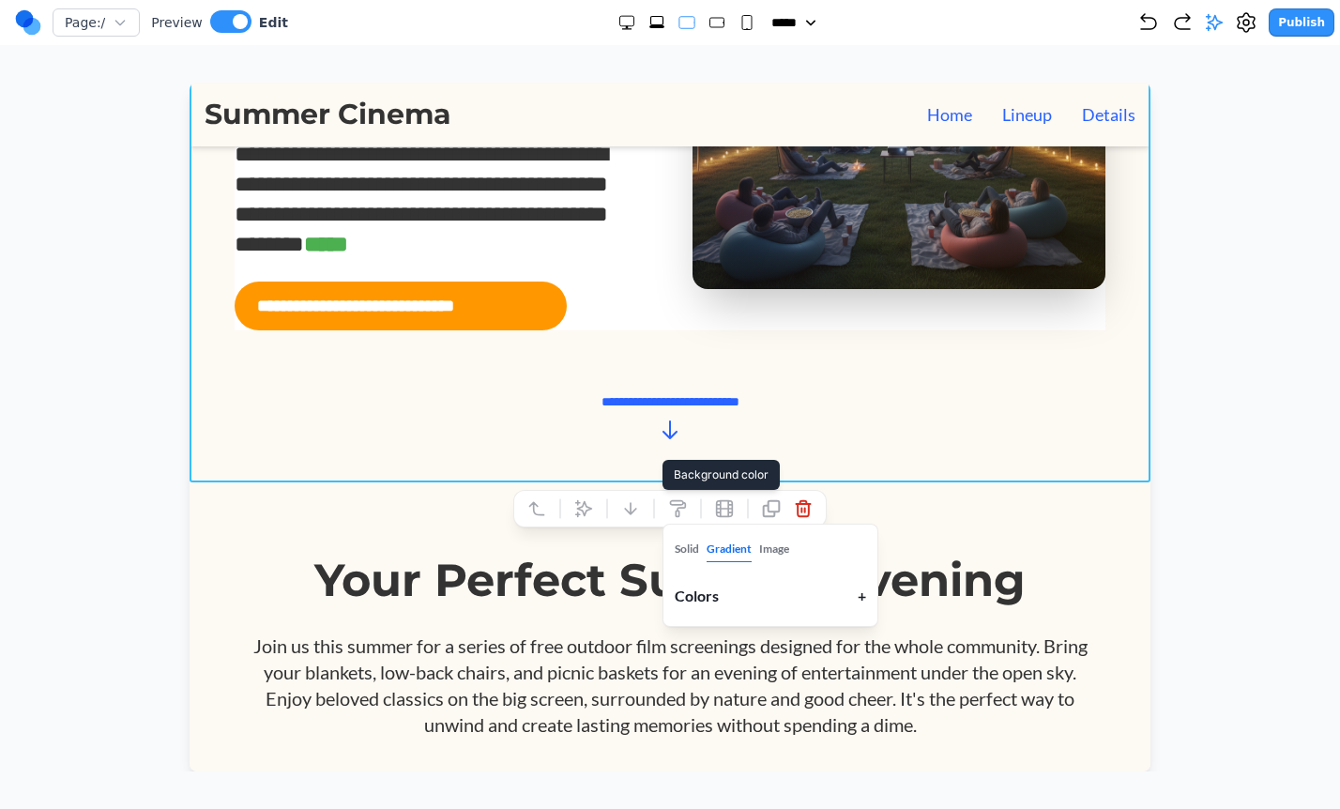
click at [859, 590] on button "+" at bounding box center [862, 596] width 8 height 23
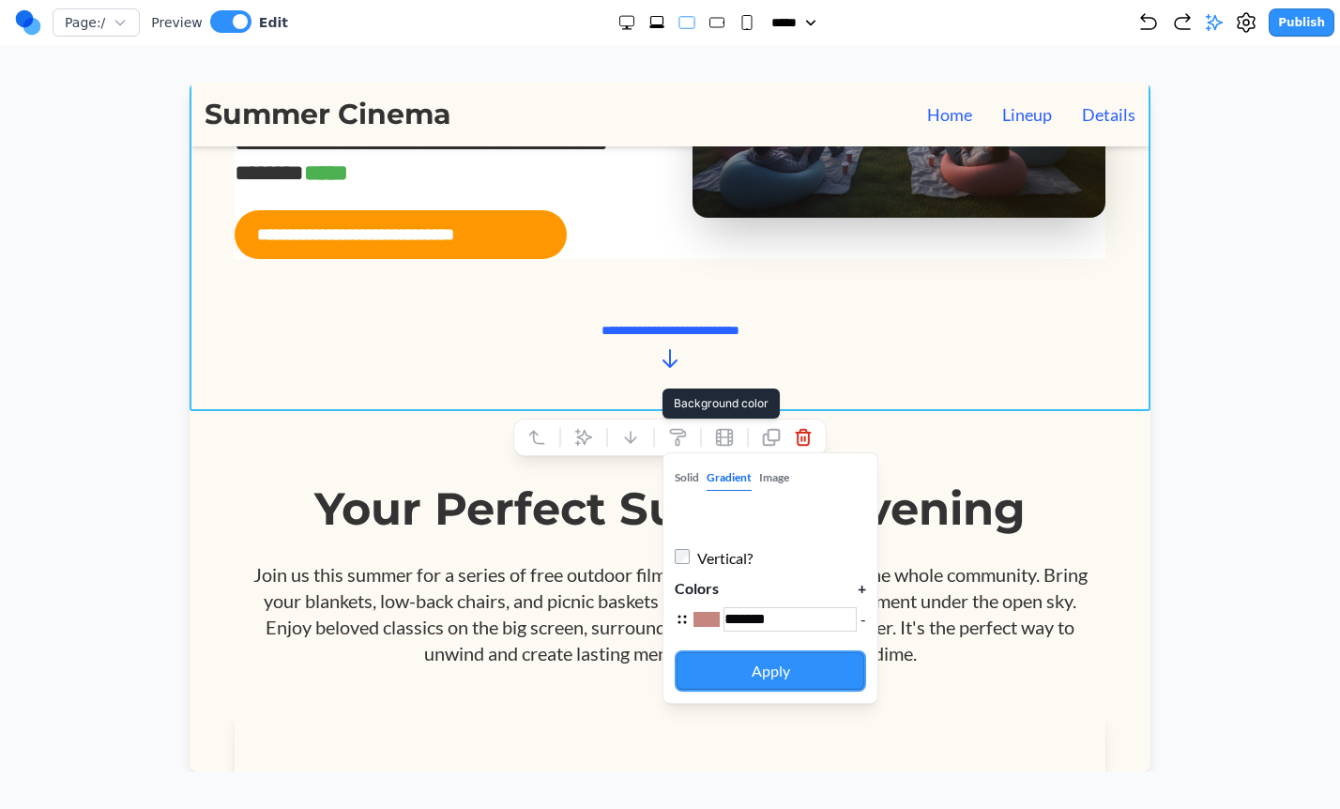
scroll to position [348, 0]
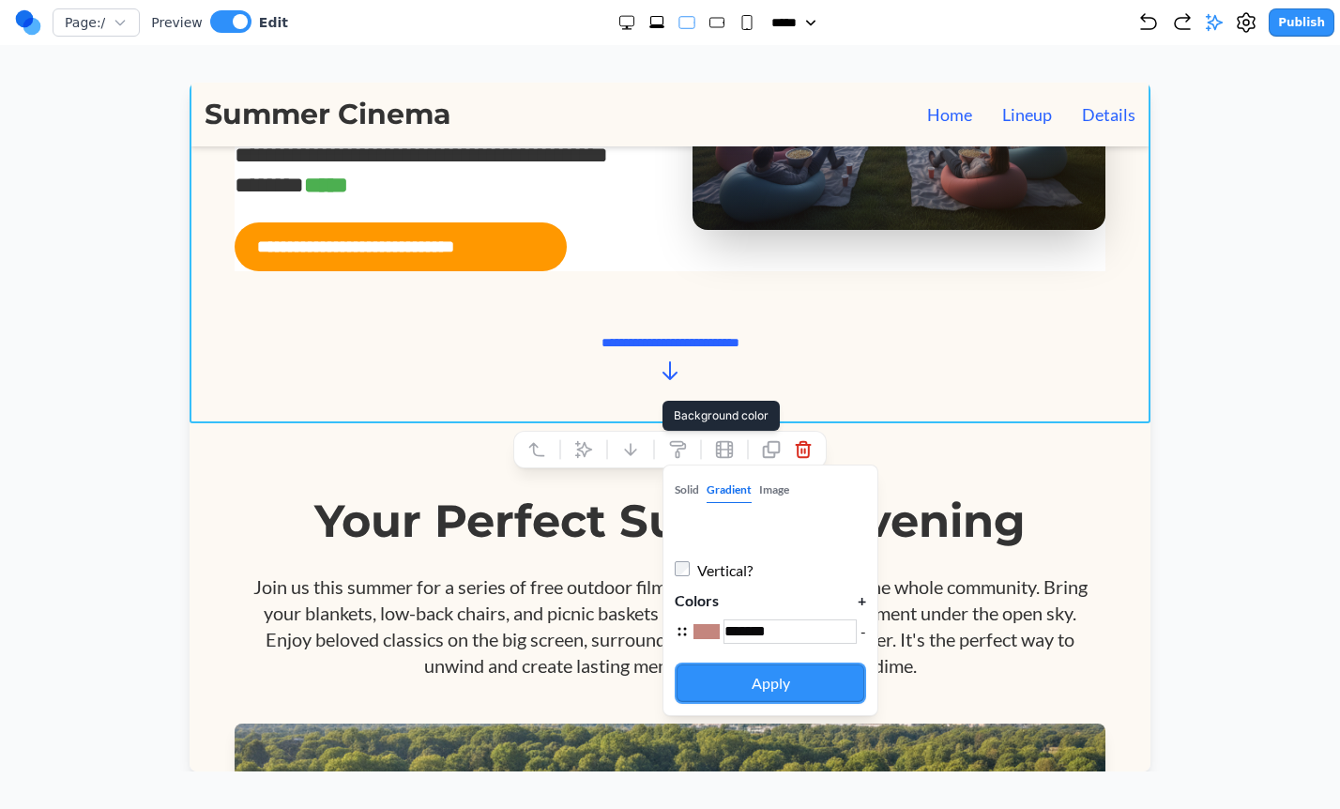
click at [864, 599] on button "+" at bounding box center [862, 600] width 8 height 23
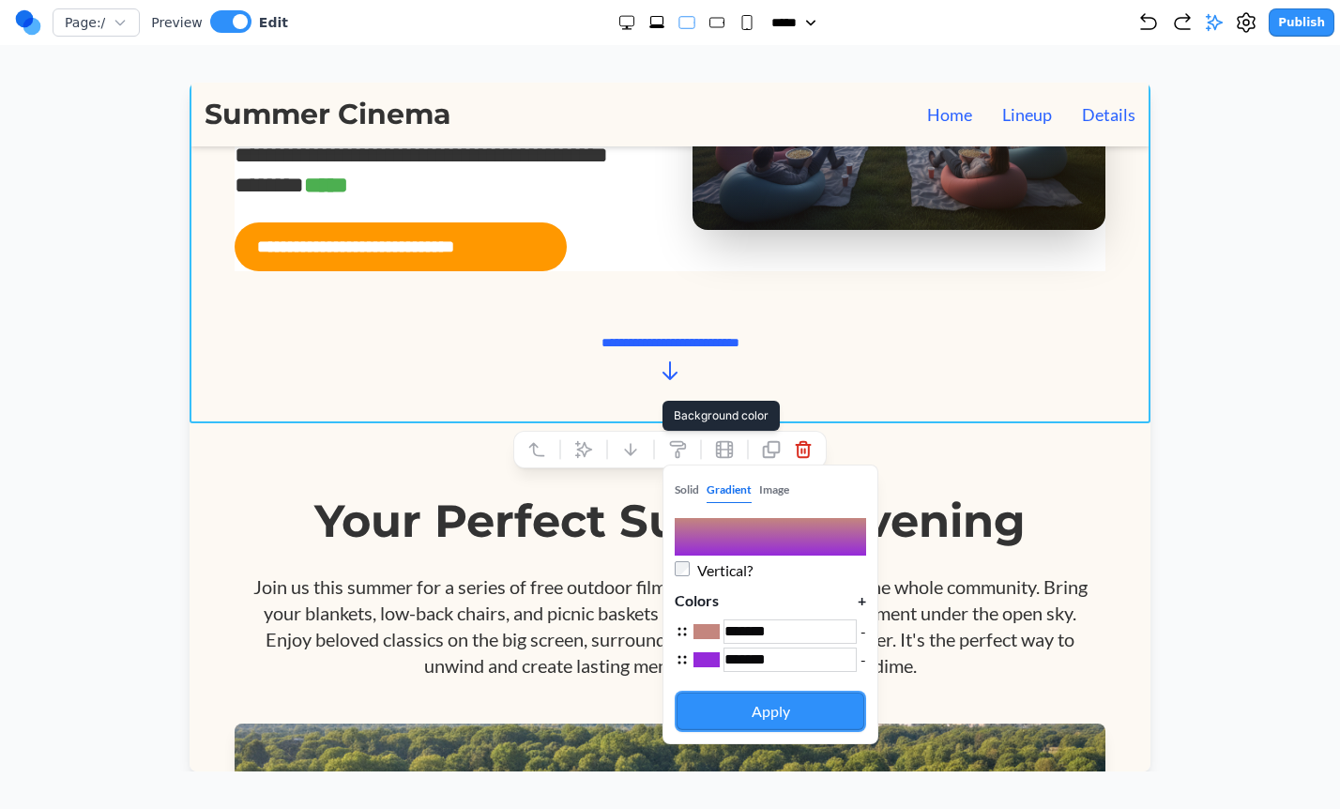
click at [750, 711] on button "Apply" at bounding box center [770, 711] width 191 height 41
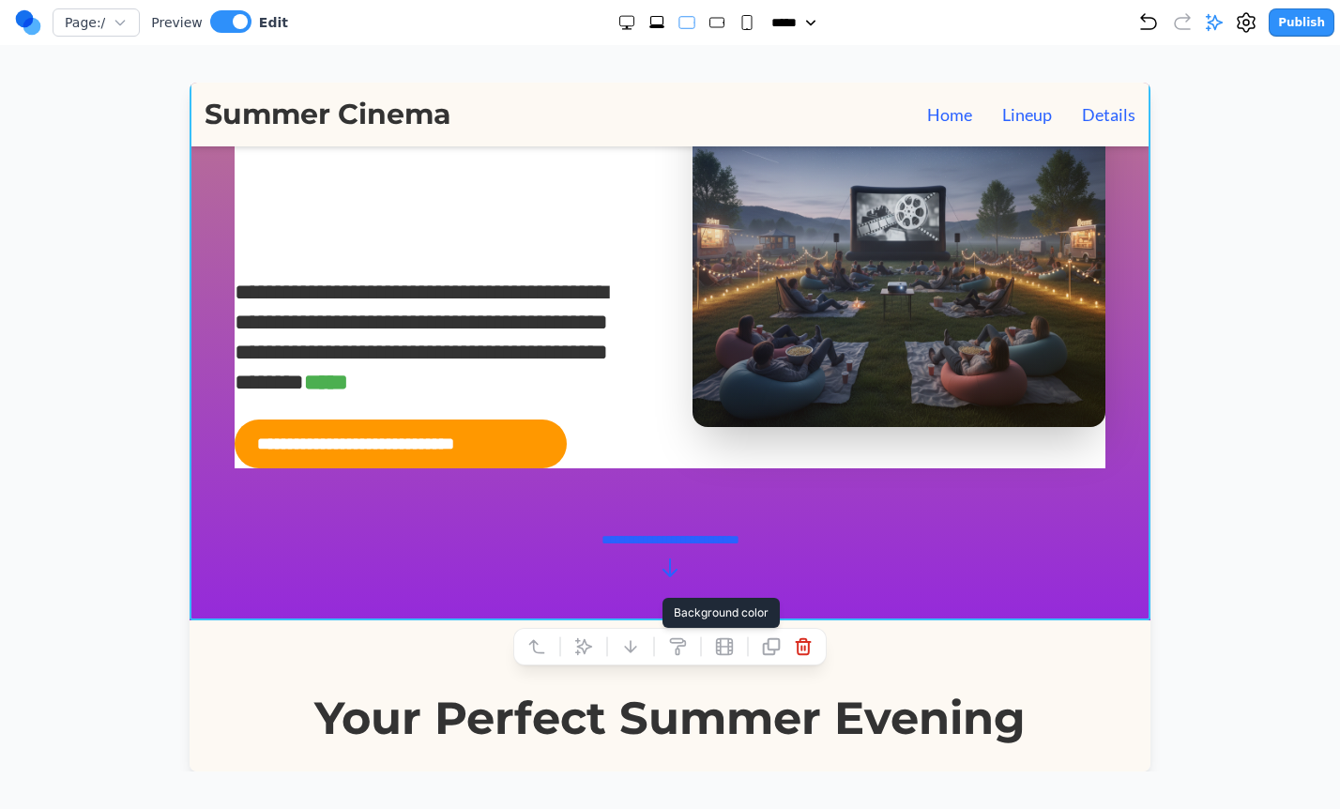
scroll to position [159, 0]
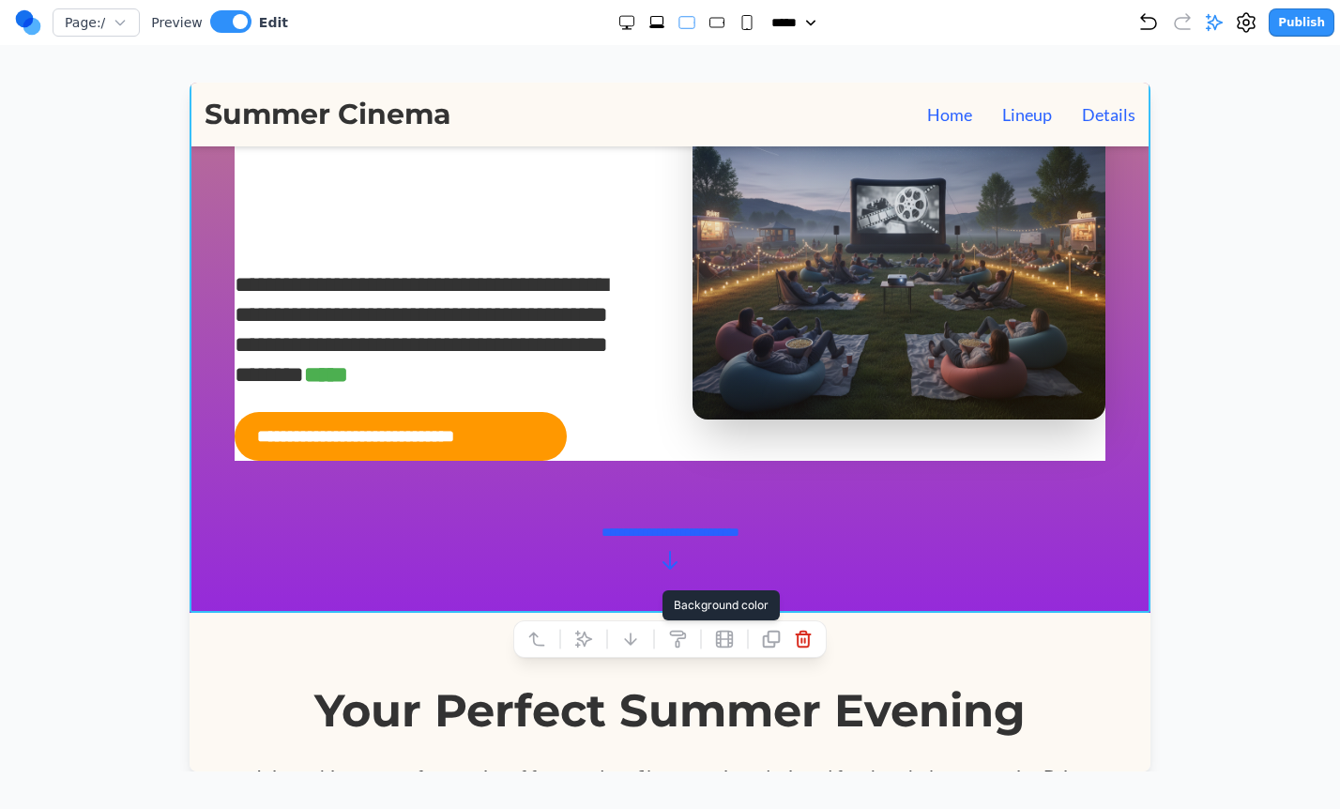
click at [677, 638] on icon at bounding box center [678, 640] width 15 height 16
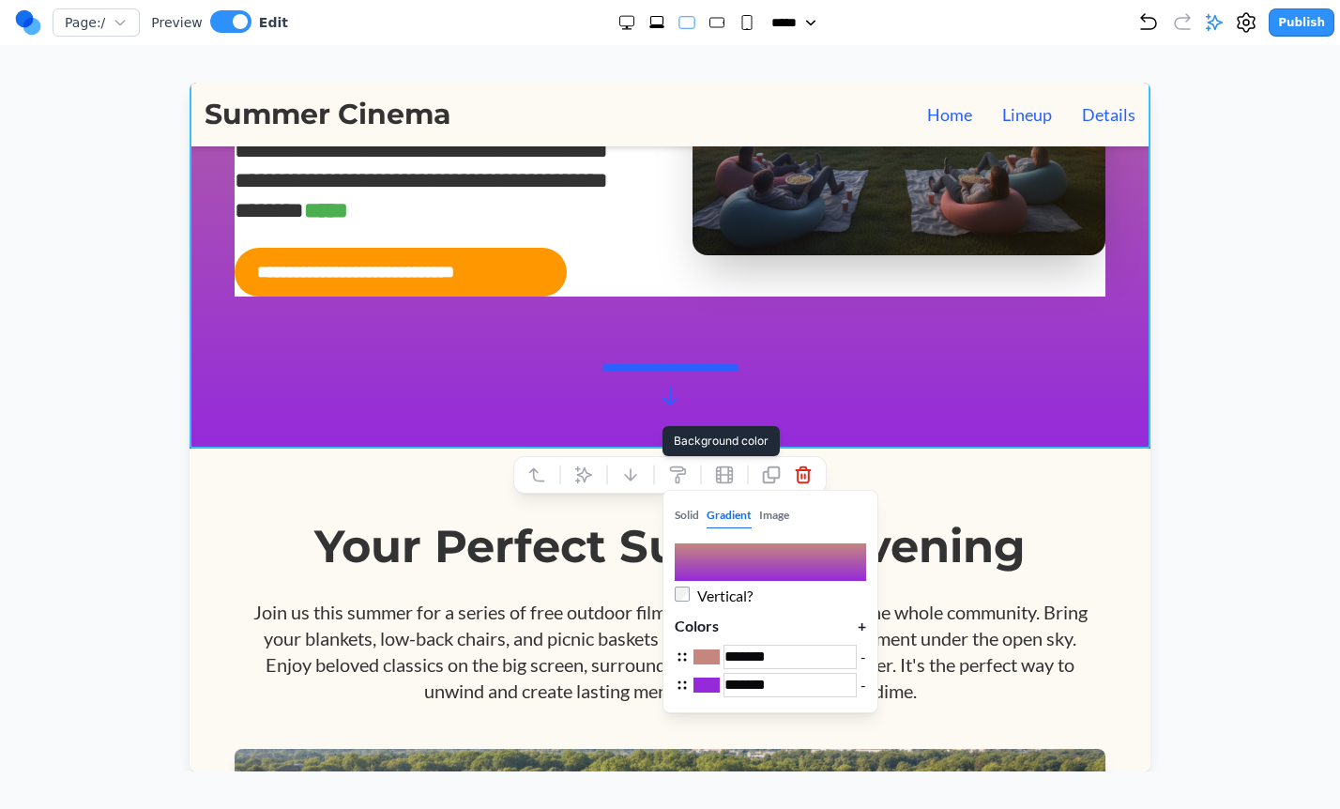
scroll to position [339, 0]
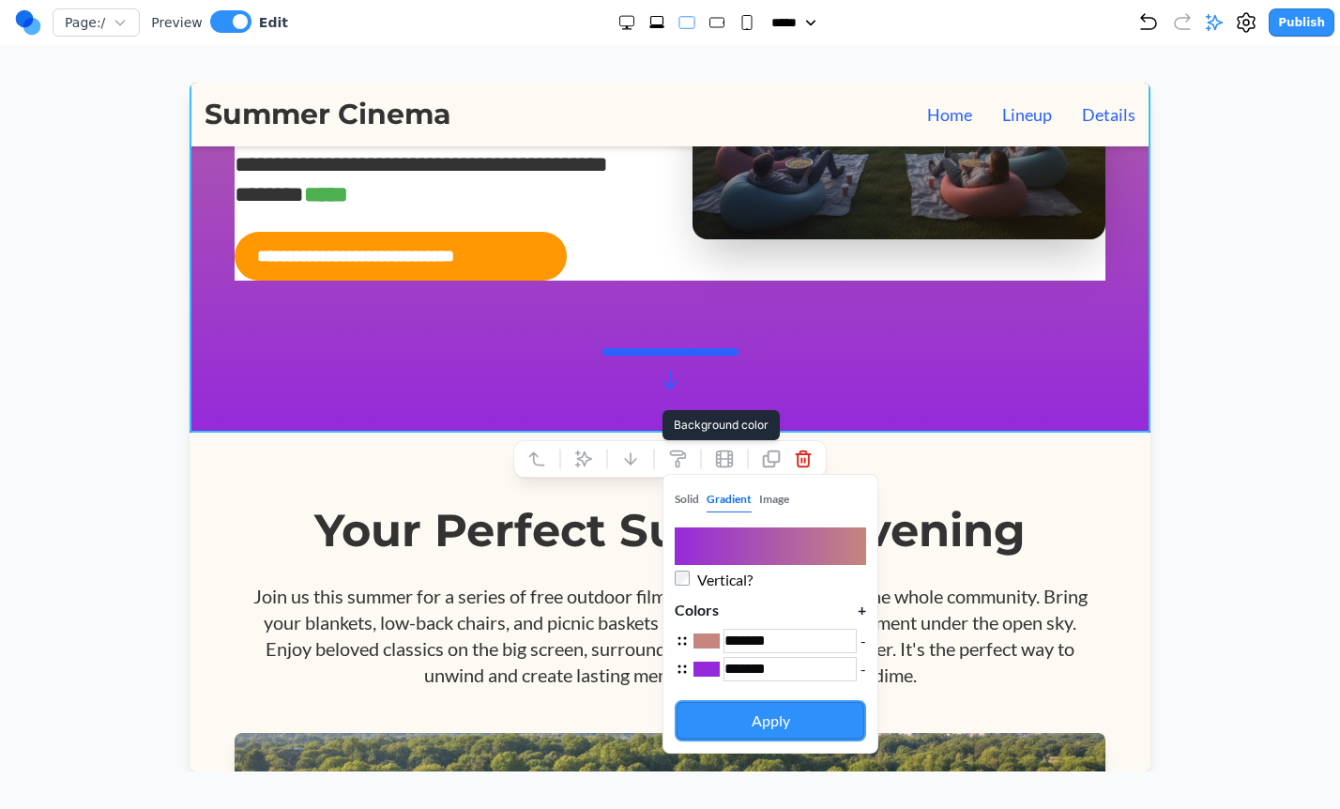
click at [728, 727] on button "Apply" at bounding box center [770, 720] width 191 height 41
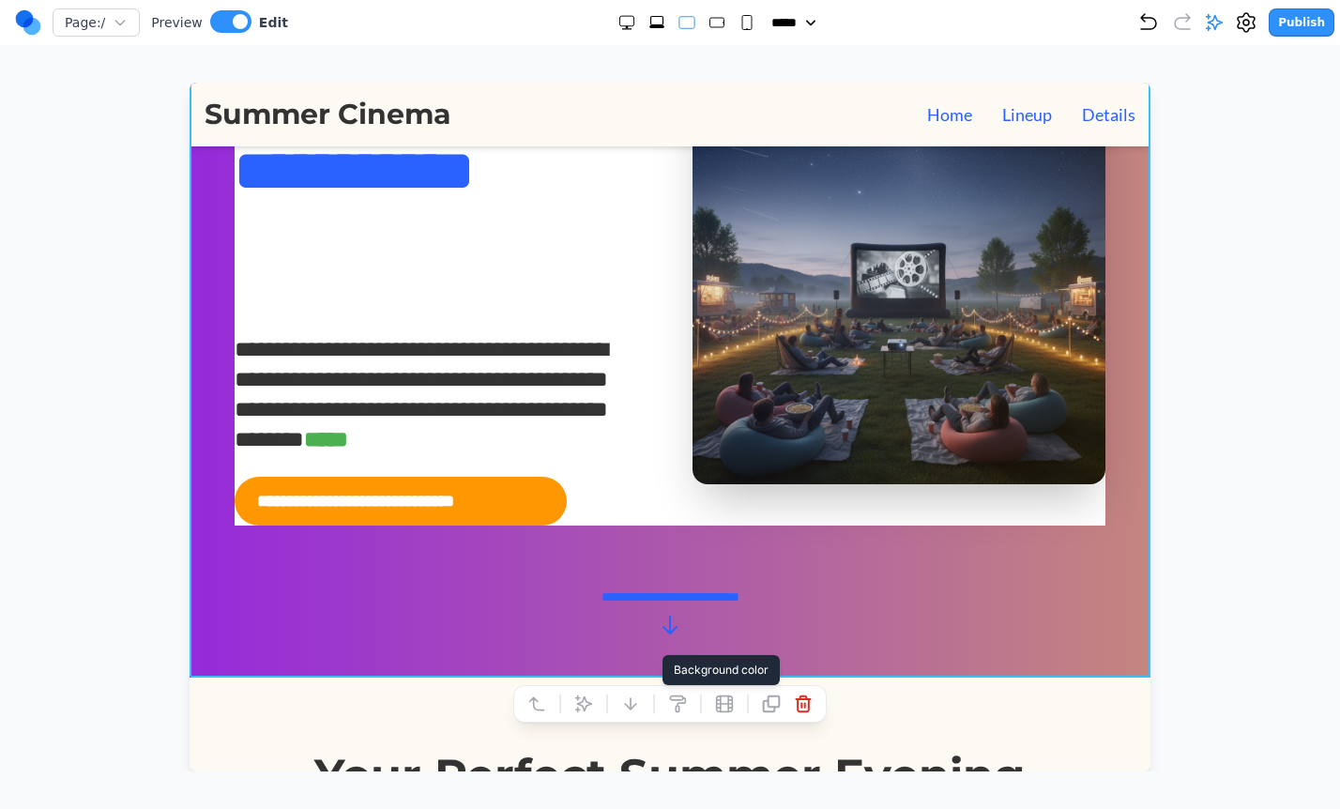
scroll to position [115, 0]
